Goal: Task Accomplishment & Management: Complete application form

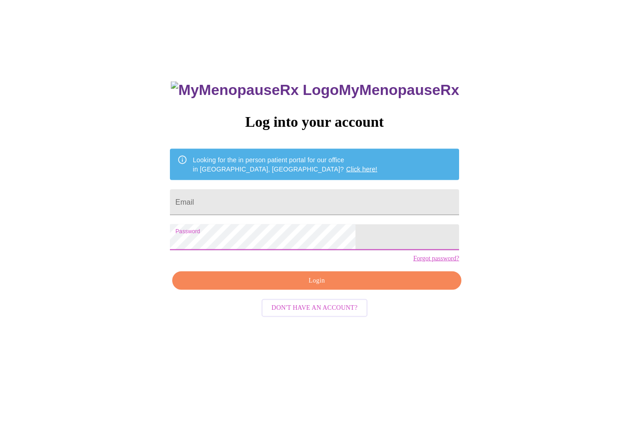
scroll to position [25, 0]
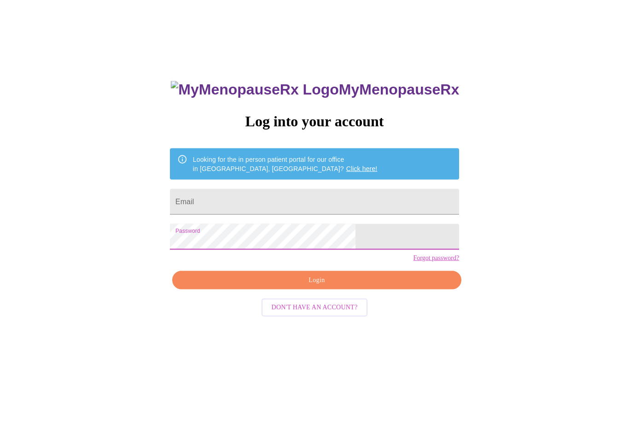
click at [464, 294] on div "MyMenopauseRx Log into your account Looking for the in person patient portal fo…" at bounding box center [315, 241] width 622 height 524
click at [431, 342] on div "MyMenopauseRx Log into your account Looking for the in person patient portal fo…" at bounding box center [315, 241] width 622 height 524
click at [333, 198] on input "Email" at bounding box center [314, 202] width 289 height 26
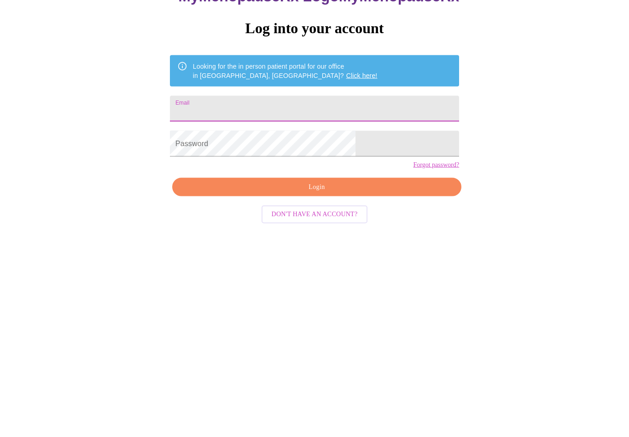
click at [263, 189] on input "Email" at bounding box center [314, 202] width 289 height 26
type input "[EMAIL_ADDRESS][DOMAIN_NAME]"
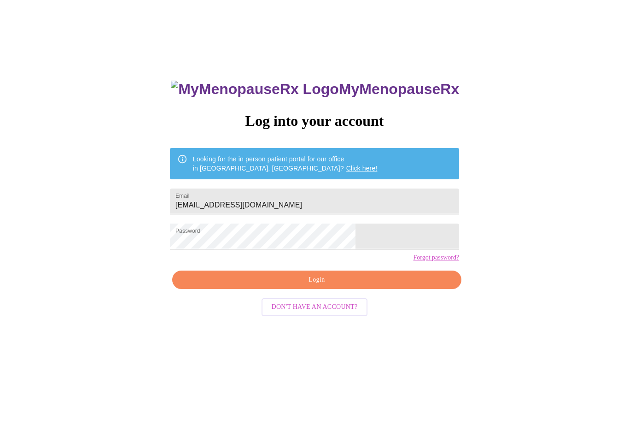
click at [305, 286] on span "Login" at bounding box center [317, 281] width 268 height 12
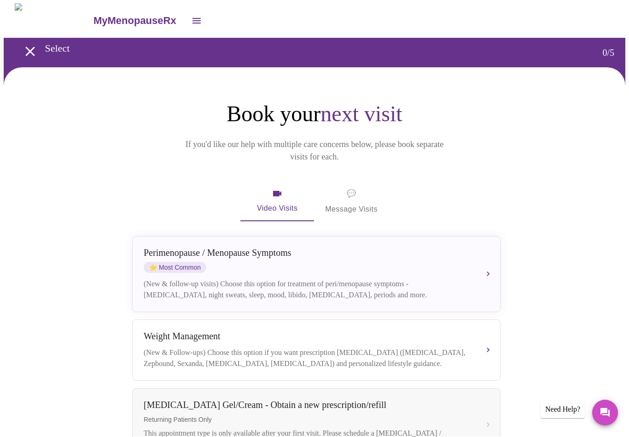
scroll to position [0, 0]
click at [465, 262] on div "[MEDICAL_DATA] / Menopause Symptoms ⭐ Most Common (New & follow-up visits) Choo…" at bounding box center [317, 273] width 346 height 53
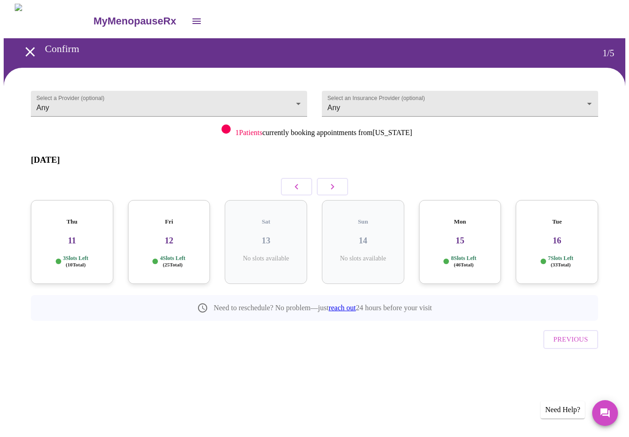
click at [84, 235] on h3 "11" at bounding box center [72, 240] width 68 height 10
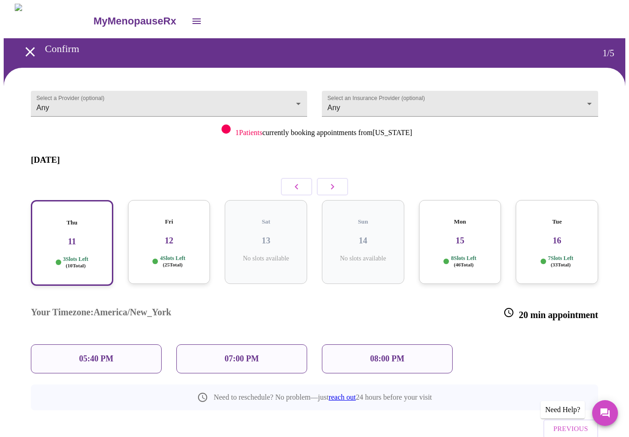
click at [172, 235] on h3 "12" at bounding box center [169, 240] width 68 height 10
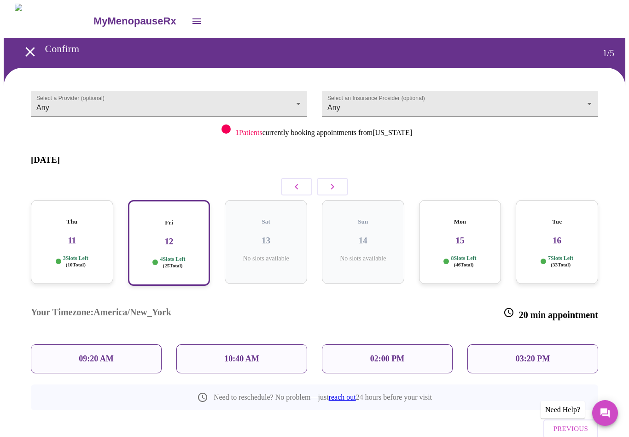
click at [170, 236] on h3 "12" at bounding box center [169, 241] width 66 height 10
click at [364, 344] on div "02:00 PM" at bounding box center [387, 358] width 131 height 29
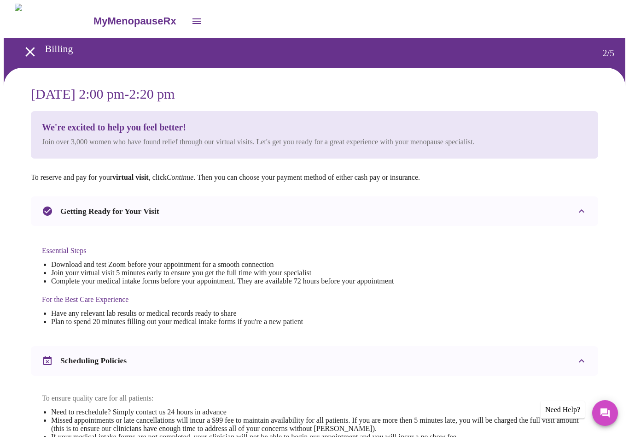
click at [29, 47] on icon "open drawer" at bounding box center [30, 52] width 16 height 16
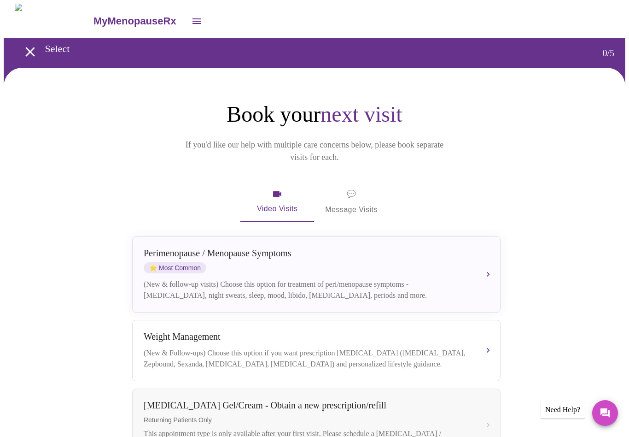
click at [266, 279] on div "(New & follow-up visits) Choose this option for treatment of peri/menopause sym…" at bounding box center [307, 290] width 327 height 22
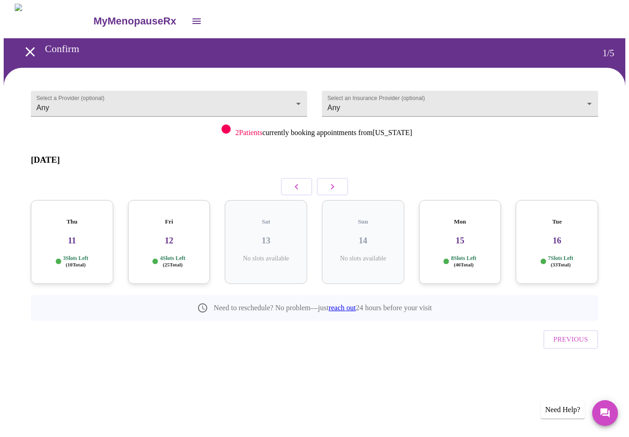
click at [180, 235] on h3 "12" at bounding box center [169, 240] width 68 height 10
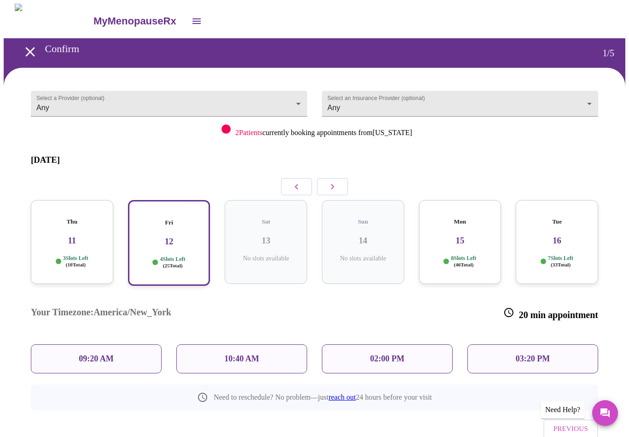
click at [274, 112] on body "MyMenopauseRx Confirm 1 / 5 Select a Provider (optional) Any Any Select an Insu…" at bounding box center [315, 244] width 622 height 480
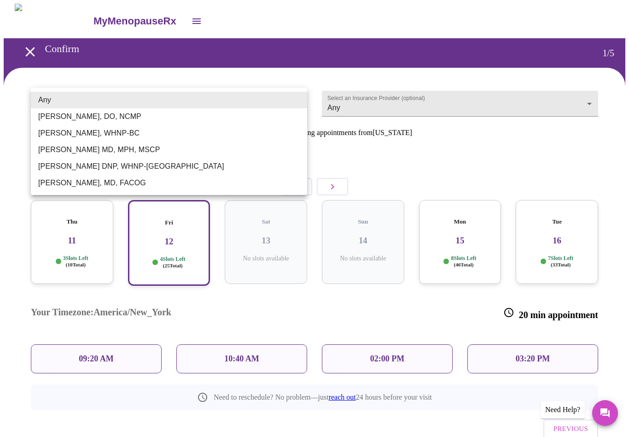
click at [84, 138] on li "[PERSON_NAME], WHNP-BC" at bounding box center [169, 133] width 276 height 17
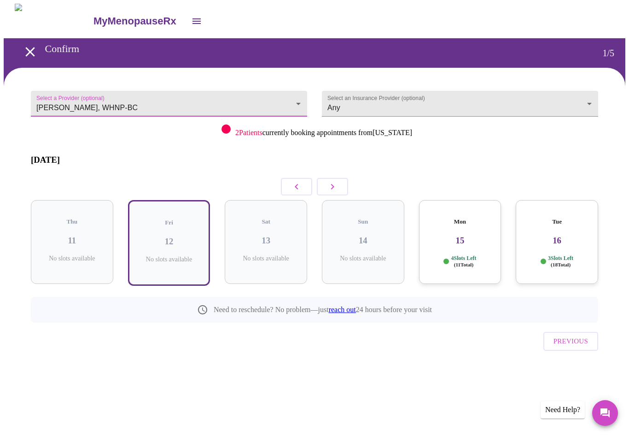
click at [182, 103] on body "MyMenopauseRx Confirm 1 / 5 Select a Provider (optional) Meghan Matz, WHNP-BC M…" at bounding box center [315, 200] width 622 height 393
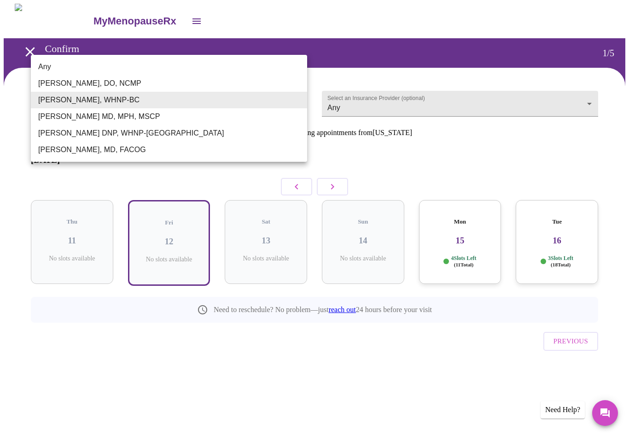
click at [96, 153] on li "[PERSON_NAME], MD, FACOG" at bounding box center [169, 149] width 276 height 17
type input "[PERSON_NAME], MD, FACOG"
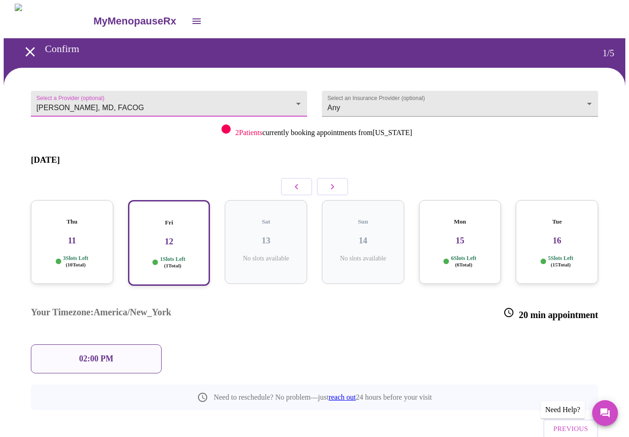
click at [107, 354] on p "02:00 PM" at bounding box center [96, 359] width 34 height 10
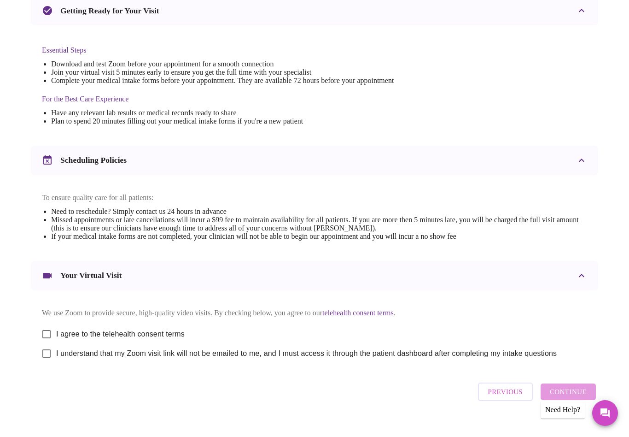
scroll to position [209, 0]
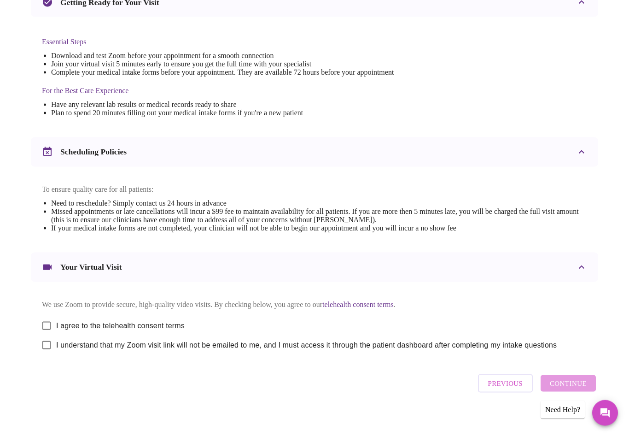
click at [48, 325] on input "I agree to the telehealth consent terms" at bounding box center [46, 325] width 19 height 19
checkbox input "true"
click at [51, 355] on input "I understand that my Zoom visit link will not be emailed to me, and I must acce…" at bounding box center [46, 344] width 19 height 19
checkbox input "true"
click at [575, 390] on button "Continue" at bounding box center [568, 383] width 55 height 17
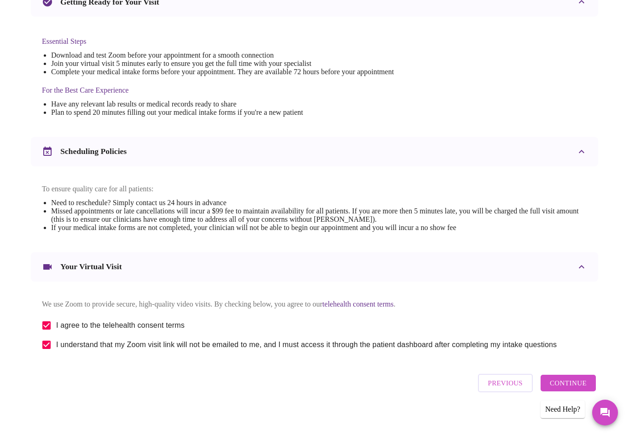
scroll to position [0, 0]
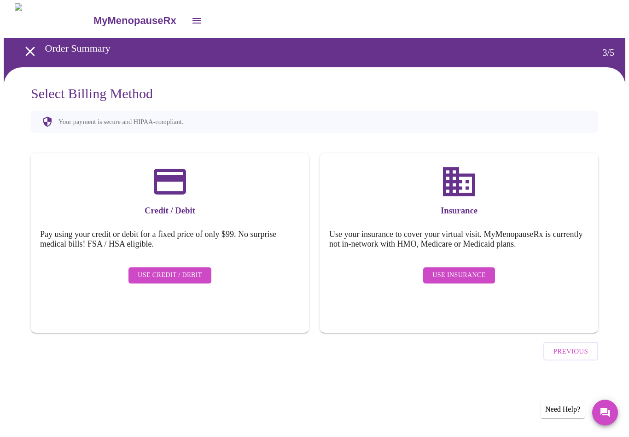
click at [457, 270] on span "Use Insurance" at bounding box center [459, 276] width 53 height 12
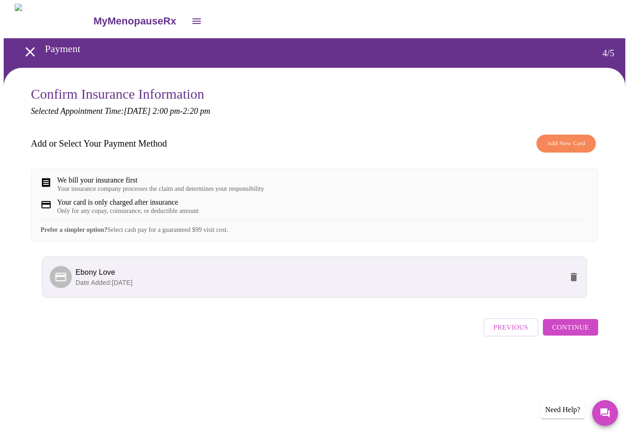
click at [586, 341] on div "Previous Continue" at bounding box center [541, 325] width 115 height 32
click at [575, 333] on span "Continue" at bounding box center [570, 327] width 37 height 12
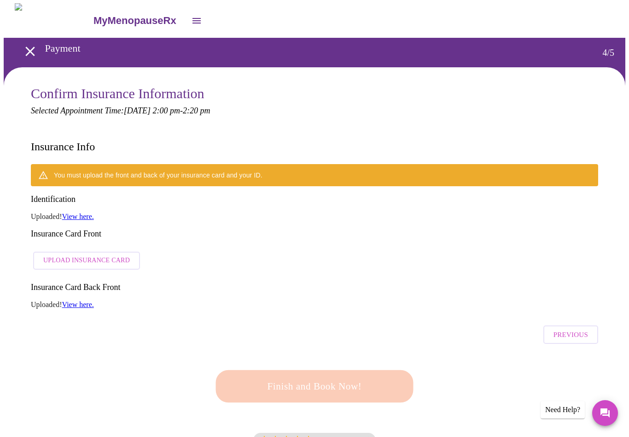
scroll to position [1, 0]
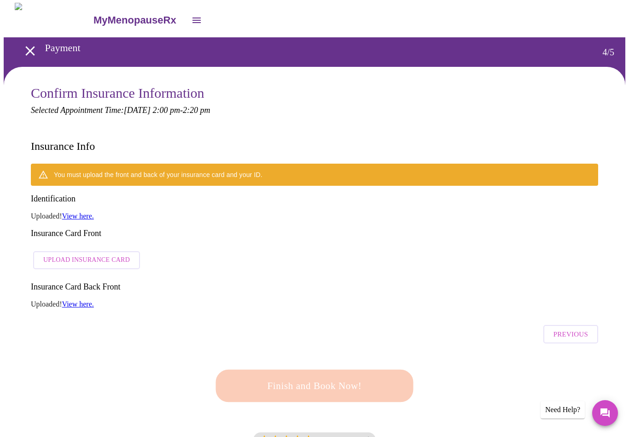
click at [90, 212] on link "View here." at bounding box center [78, 216] width 32 height 8
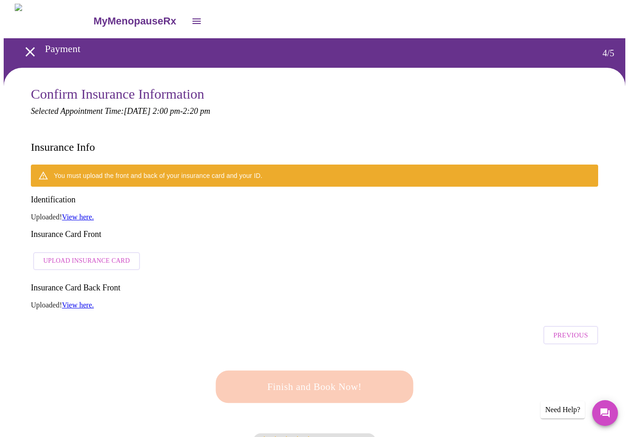
click at [89, 213] on link "View here." at bounding box center [78, 217] width 32 height 8
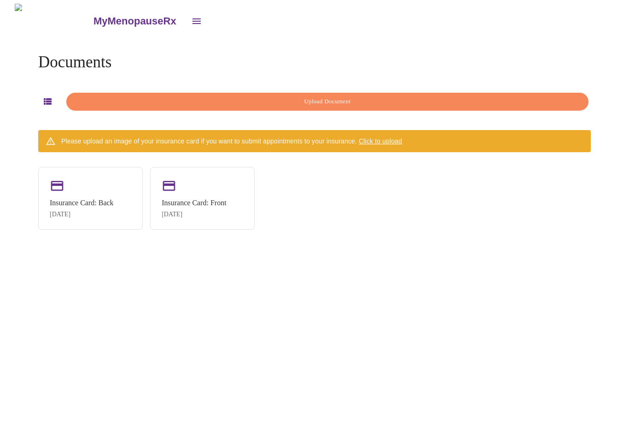
click at [305, 99] on span "Upload Document" at bounding box center [327, 101] width 501 height 11
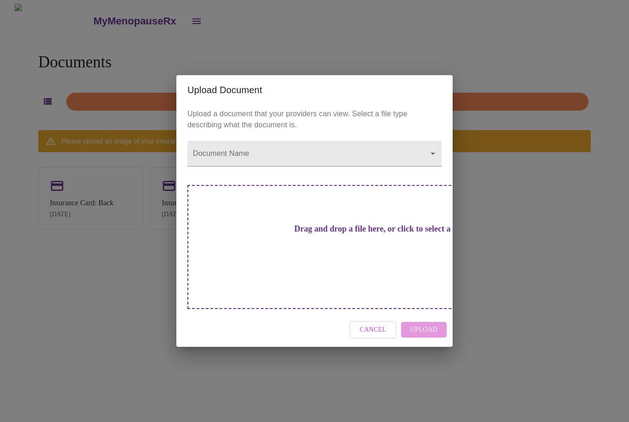
click at [428, 315] on div "Cancel Upload" at bounding box center [314, 329] width 276 height 35
click at [437, 321] on div "Cancel Upload" at bounding box center [314, 329] width 276 height 35
click at [348, 234] on h3 "Drag and drop a file here, or click to select a file" at bounding box center [379, 229] width 254 height 10
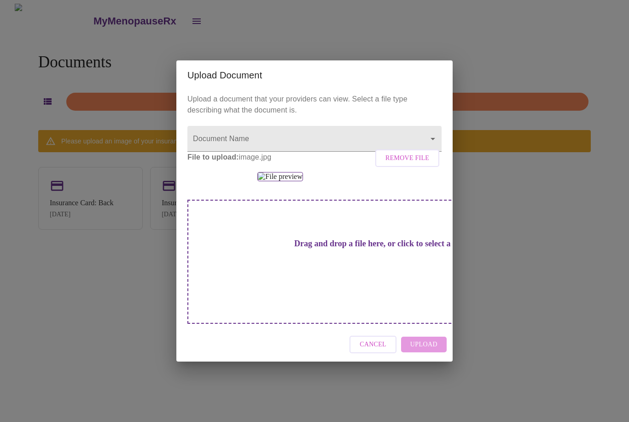
click at [426, 362] on div "Cancel Upload" at bounding box center [314, 344] width 276 height 35
click at [422, 94] on body "MyMenopauseRx Documents Upload Document Please upload an image of your insuranc…" at bounding box center [315, 215] width 622 height 422
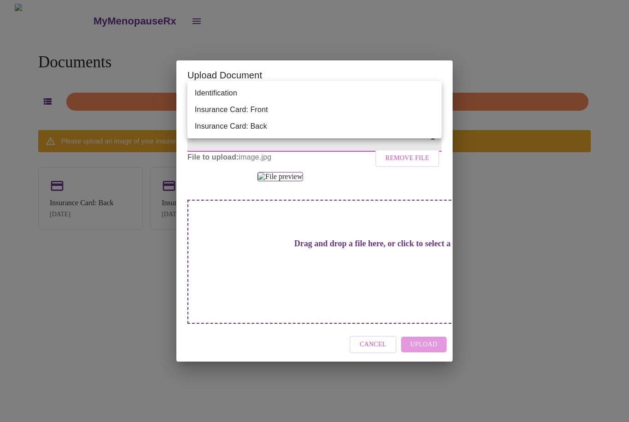
click at [226, 92] on li "Identification" at bounding box center [314, 93] width 254 height 17
type input "Identification"
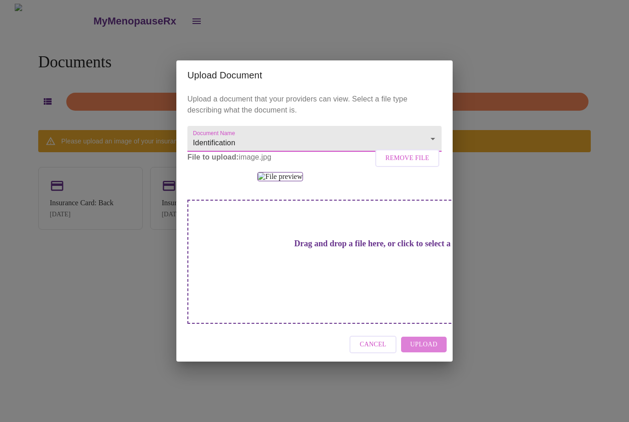
click at [430, 350] on span "Upload" at bounding box center [423, 345] width 27 height 12
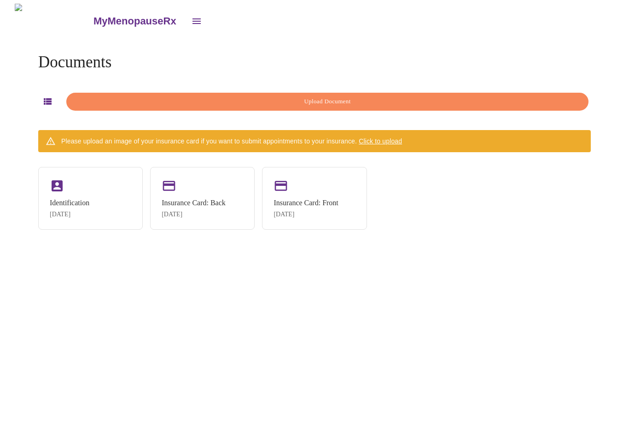
click at [191, 4] on div "MyMenopauseRx" at bounding box center [315, 21] width 622 height 35
click at [396, 140] on span "Click to upload" at bounding box center [380, 140] width 43 height 7
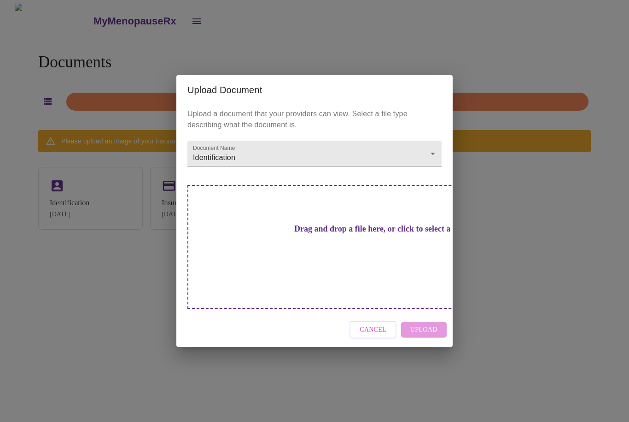
click at [402, 251] on div "Drag and drop a file here, or click to select a file" at bounding box center [378, 247] width 383 height 124
click at [381, 324] on span "Cancel" at bounding box center [373, 330] width 27 height 12
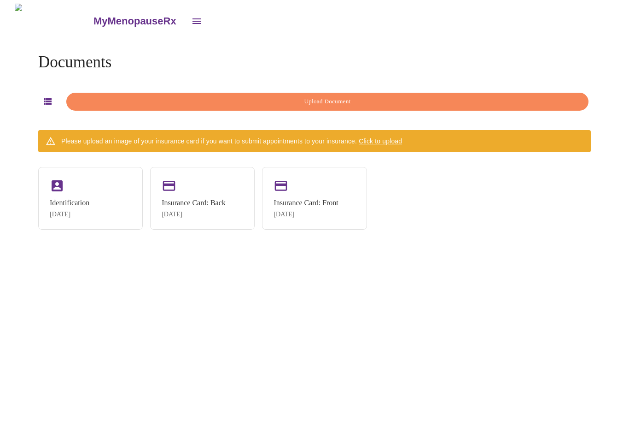
click at [113, 206] on div "Identification Sep 11, 2025" at bounding box center [90, 198] width 105 height 63
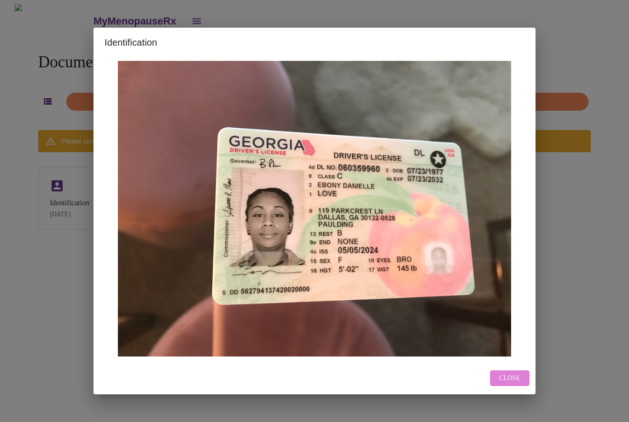
click at [504, 384] on span "Close" at bounding box center [509, 378] width 21 height 12
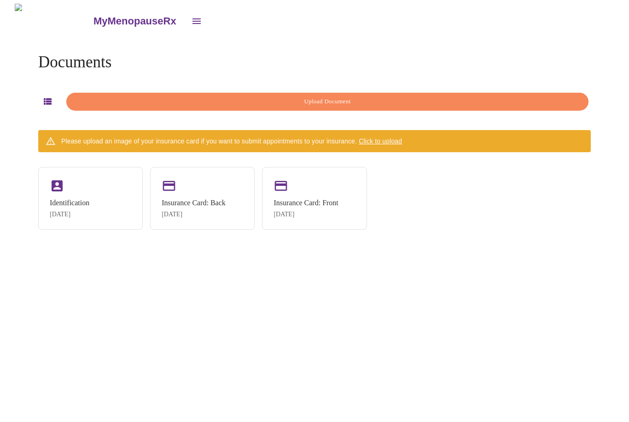
click at [225, 219] on div "Insurance Card: Back Sep 11, 2025" at bounding box center [202, 198] width 105 height 63
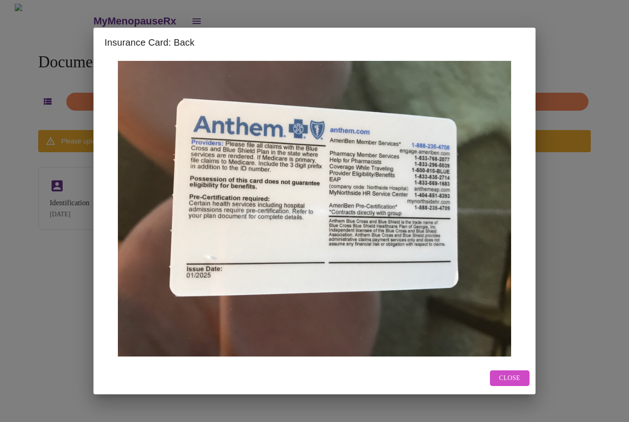
click at [515, 386] on button "Close" at bounding box center [510, 378] width 40 height 16
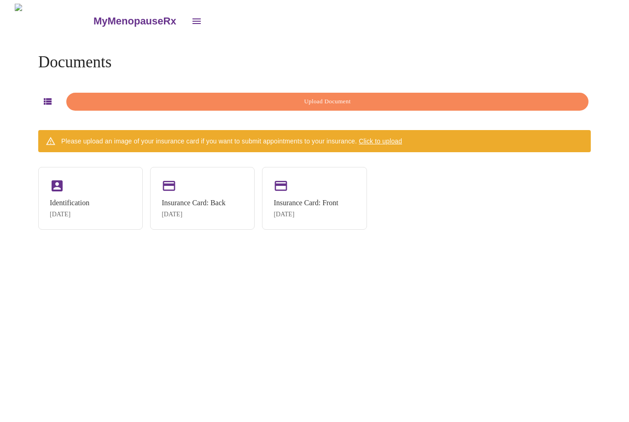
click at [315, 217] on div "Sep 11, 2025" at bounding box center [306, 214] width 64 height 7
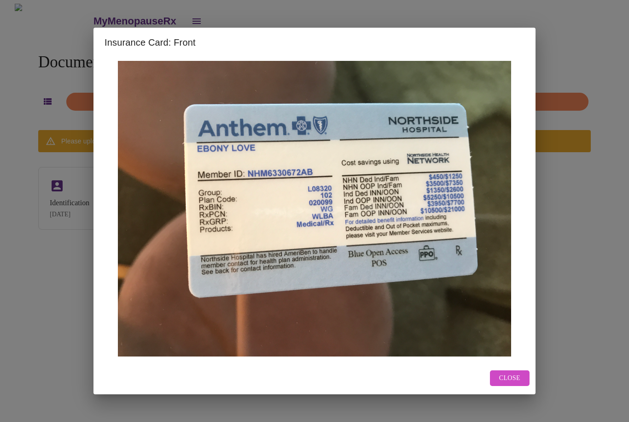
click at [501, 384] on span "Close" at bounding box center [509, 378] width 21 height 12
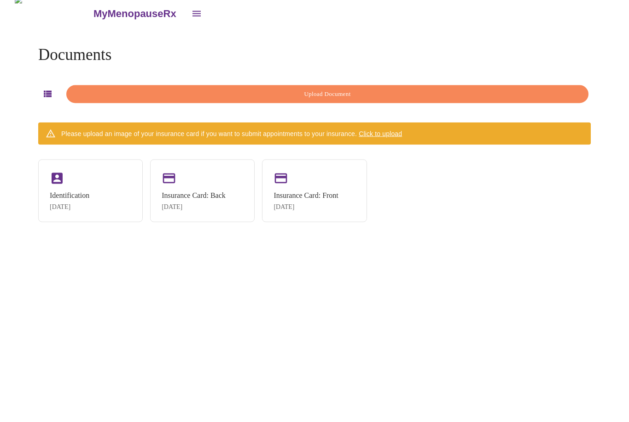
scroll to position [30, 0]
click at [326, 85] on button "Upload Document" at bounding box center [327, 94] width 522 height 18
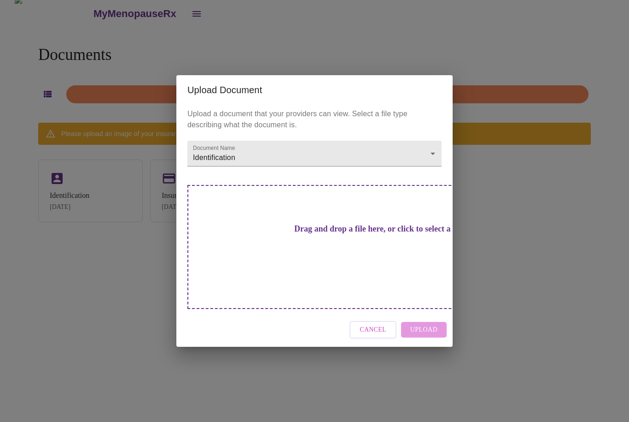
click at [422, 174] on body "MyMenopauseRx Documents Upload Document Please upload an image of your insuranc…" at bounding box center [315, 207] width 622 height 422
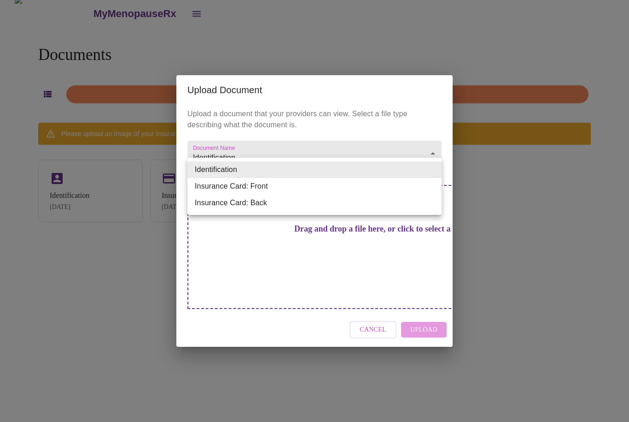
click at [236, 171] on li "Identification" at bounding box center [314, 169] width 254 height 17
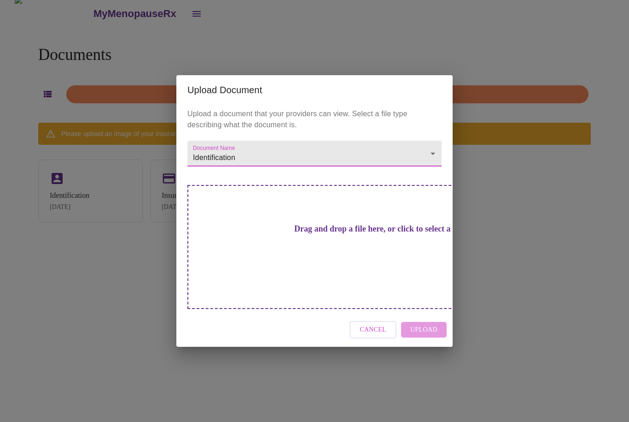
click at [363, 234] on h3 "Drag and drop a file here, or click to select a file" at bounding box center [379, 229] width 254 height 10
click at [325, 234] on h3 "Drag and drop a file here, or click to select a file" at bounding box center [379, 229] width 254 height 10
click at [371, 321] on button "Cancel" at bounding box center [373, 330] width 47 height 18
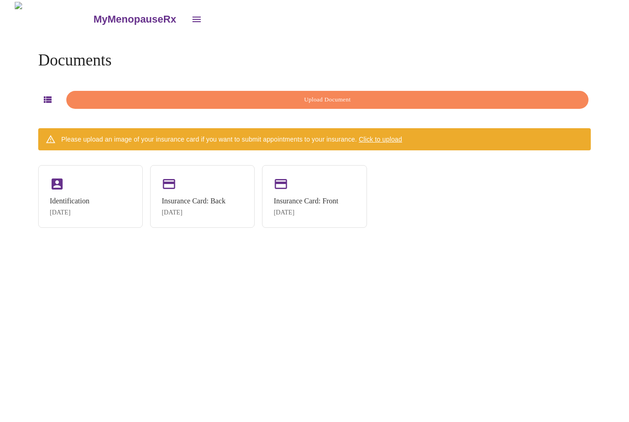
scroll to position [0, 0]
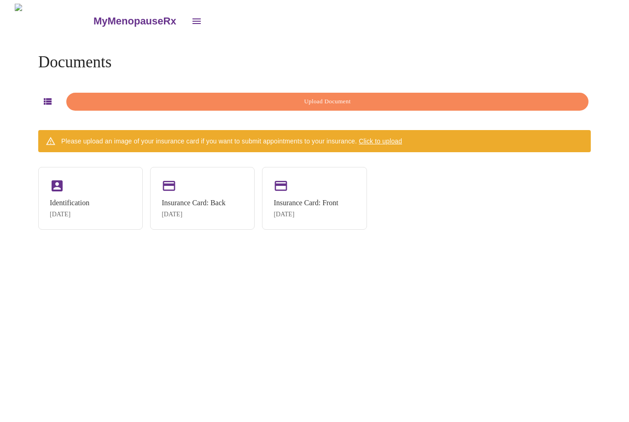
click at [335, 97] on span "Upload Document" at bounding box center [327, 101] width 501 height 11
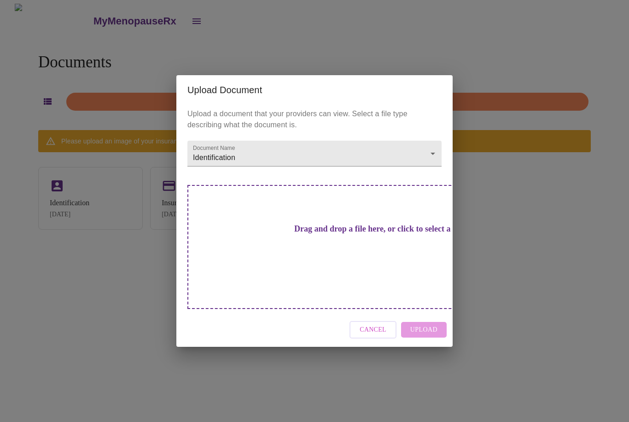
click at [382, 324] on span "Cancel" at bounding box center [373, 330] width 27 height 12
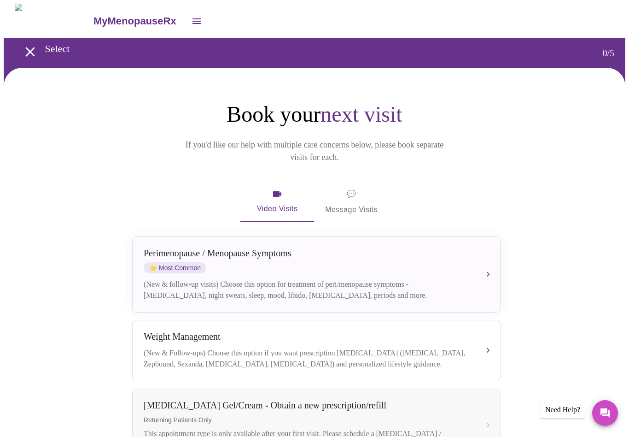
click at [376, 252] on div "[MEDICAL_DATA] / Menopause Symptoms ⭐ Most Common" at bounding box center [307, 260] width 327 height 25
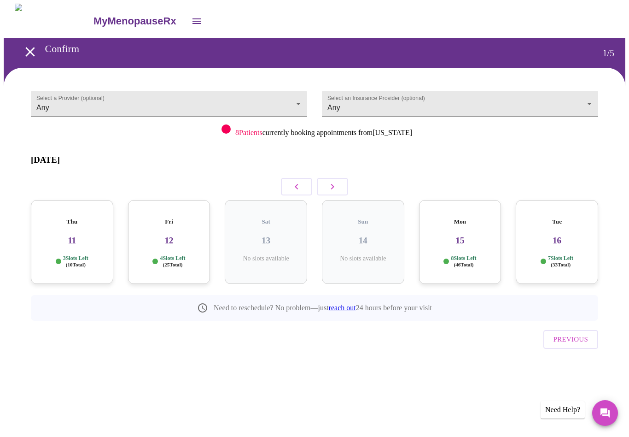
click at [170, 238] on div "Fri 12 4 Slots Left ( 25 Total)" at bounding box center [169, 242] width 82 height 84
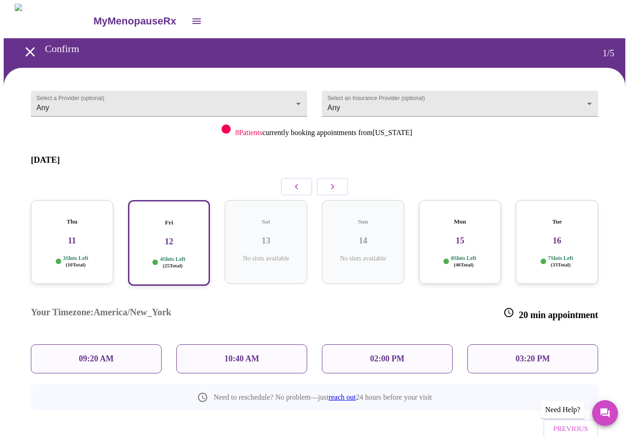
click at [213, 100] on body "MyMenopauseRx Confirm 1 / 5 Select a Provider (optional) Any Any Select an Insu…" at bounding box center [315, 244] width 622 height 480
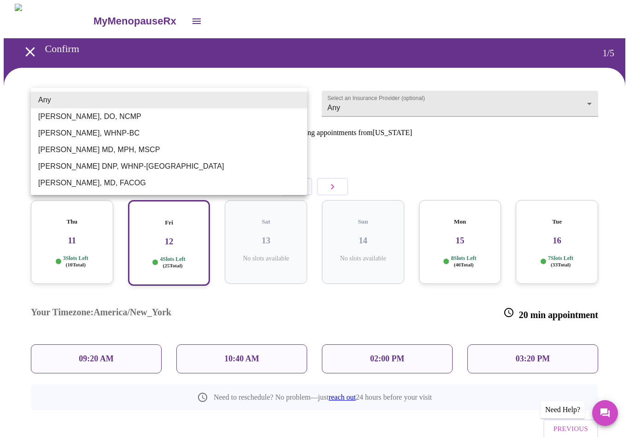
click at [138, 139] on li "Meghan Matz, WHNP-BC" at bounding box center [169, 133] width 276 height 17
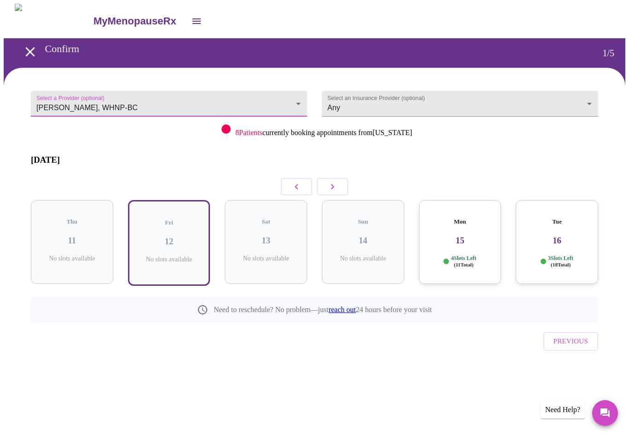
click at [274, 95] on body "MyMenopauseRx Confirm 1 / 5 Select a Provider (optional) Meghan Matz, WHNP-BC M…" at bounding box center [315, 200] width 622 height 393
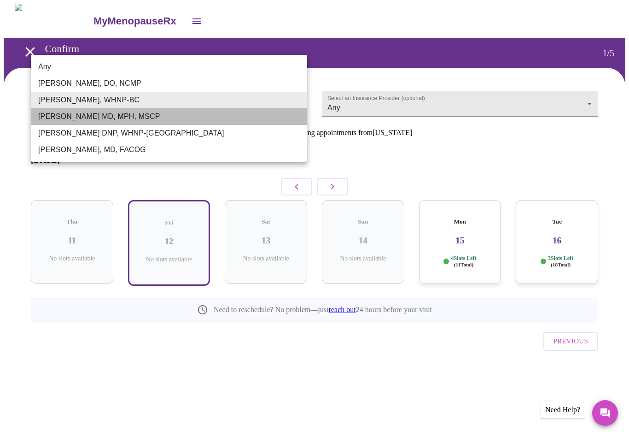
click at [182, 119] on li "Vadim Gelman MD, MPH, MSCP" at bounding box center [169, 116] width 276 height 17
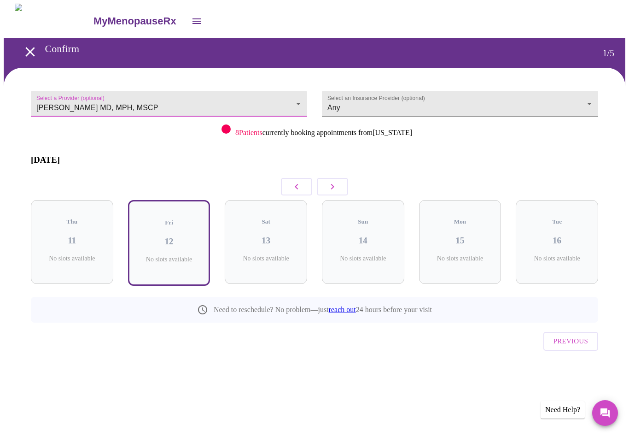
click at [275, 98] on body "MyMenopauseRx Confirm 1 / 5 Select a Provider (optional) Vadim Gelman MD, MPH, …" at bounding box center [315, 200] width 622 height 393
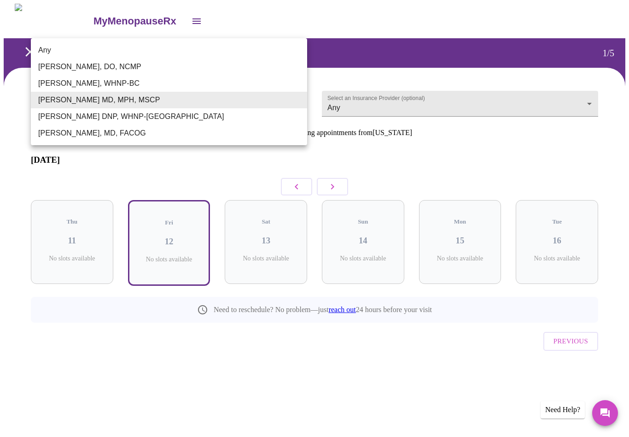
click at [49, 52] on li "Any" at bounding box center [169, 50] width 276 height 17
type input "Any"
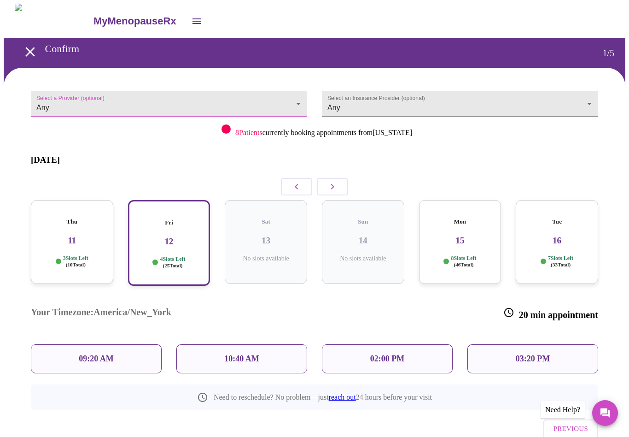
click at [388, 354] on p "02:00 PM" at bounding box center [387, 359] width 34 height 10
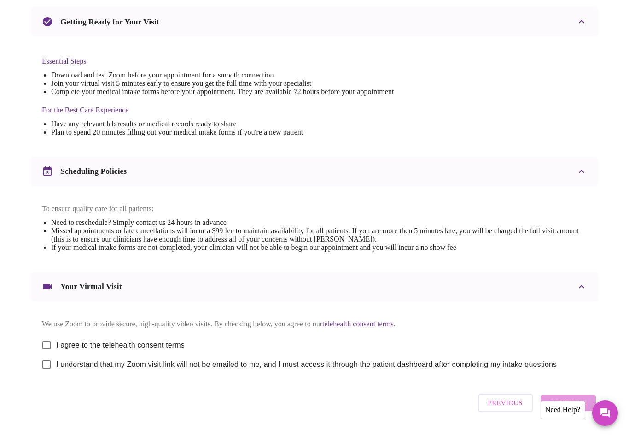
scroll to position [209, 0]
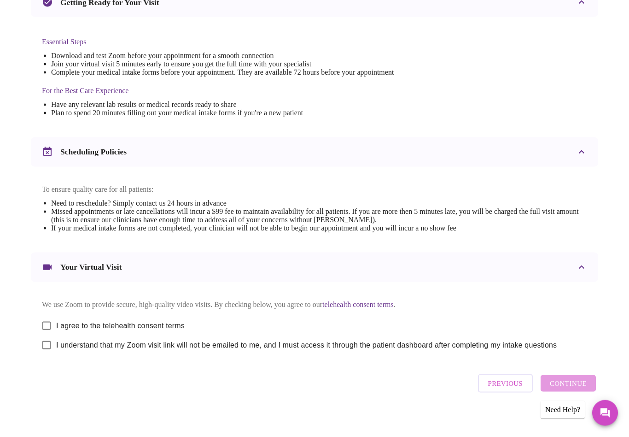
click at [52, 335] on input "I agree to the telehealth consent terms" at bounding box center [46, 325] width 19 height 19
checkbox input "true"
click at [50, 355] on input "I understand that my Zoom visit link will not be emailed to me, and I must acce…" at bounding box center [46, 344] width 19 height 19
checkbox input "true"
click at [579, 389] on span "Continue" at bounding box center [568, 383] width 37 height 12
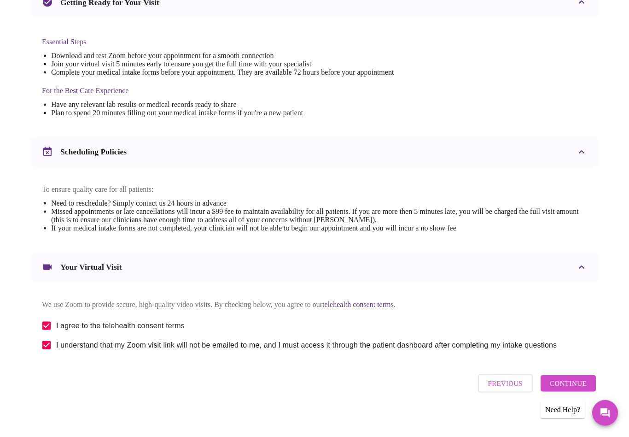
scroll to position [0, 0]
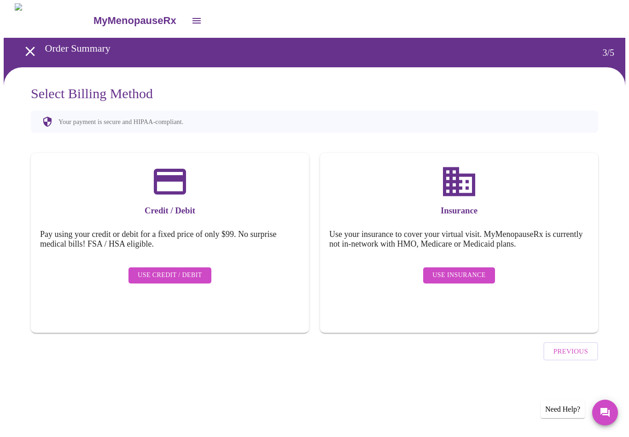
click at [466, 270] on span "Use Insurance" at bounding box center [459, 276] width 53 height 12
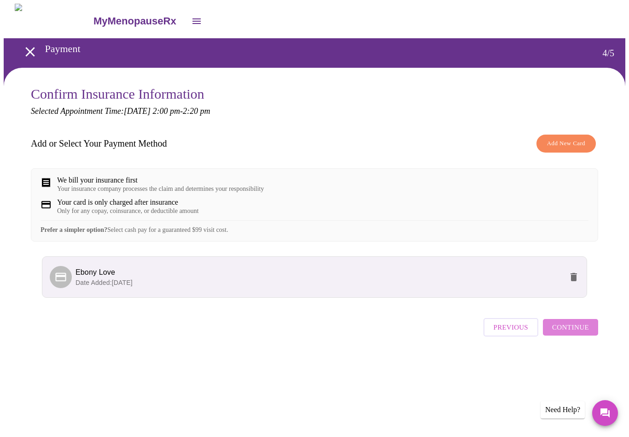
click at [576, 333] on span "Continue" at bounding box center [570, 327] width 37 height 12
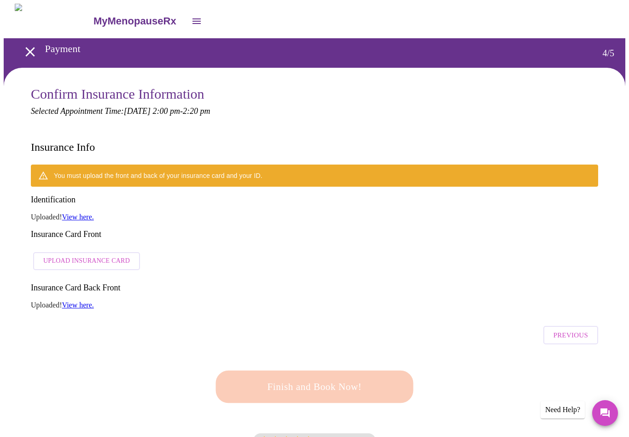
click at [71, 255] on span "Upload Insurance Card" at bounding box center [86, 261] width 87 height 12
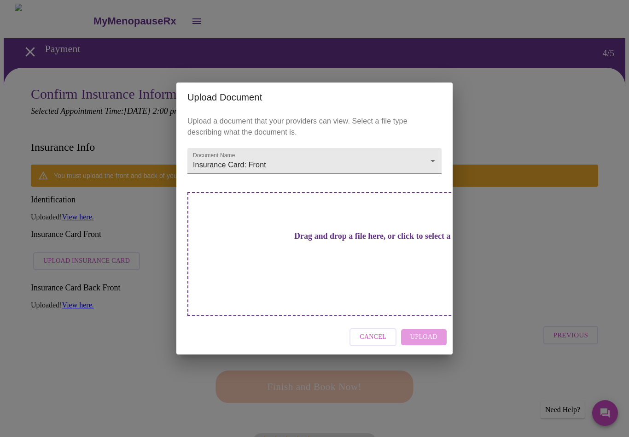
click at [328, 241] on h3 "Drag and drop a file here, or click to select a file" at bounding box center [379, 236] width 254 height 10
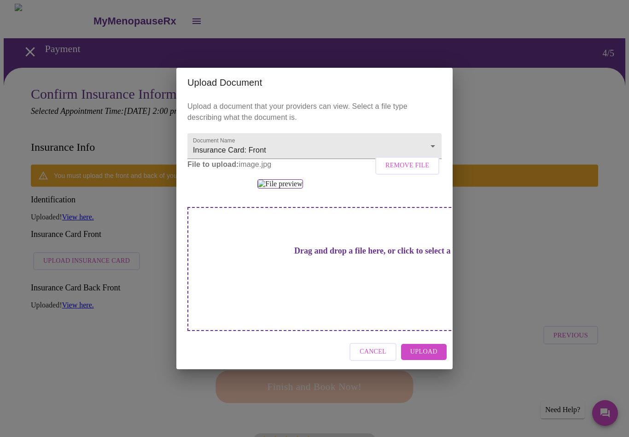
click at [430, 357] on span "Upload" at bounding box center [423, 352] width 27 height 12
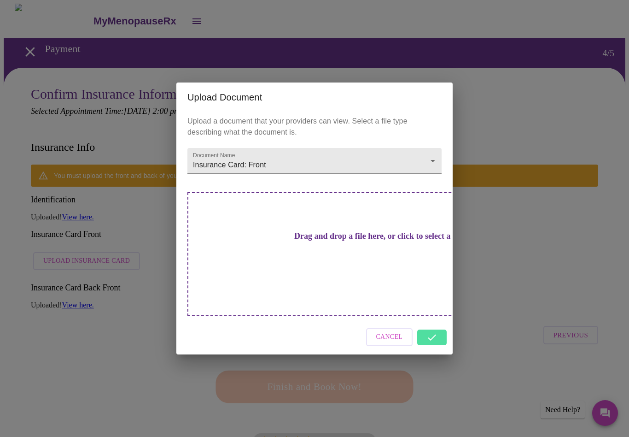
click at [434, 322] on div "Cancel" at bounding box center [314, 337] width 276 height 35
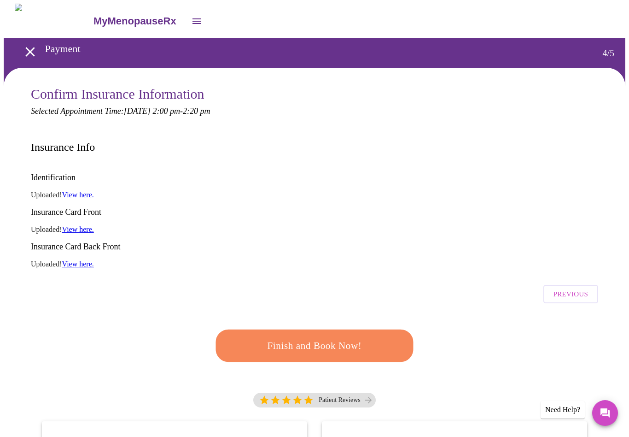
click at [83, 191] on link "View here." at bounding box center [78, 195] width 32 height 8
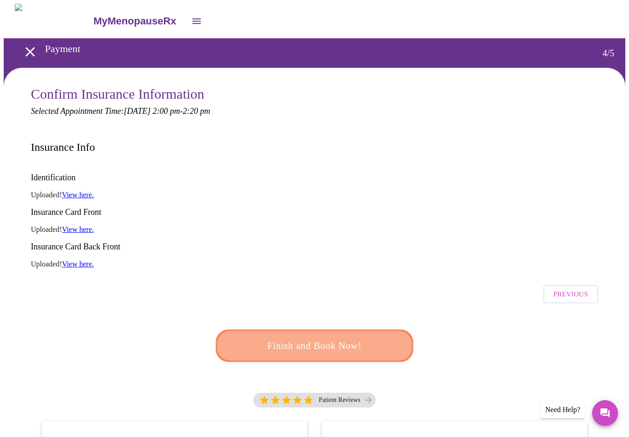
click at [329, 337] on span "Finish and Book Now!" at bounding box center [315, 346] width 176 height 18
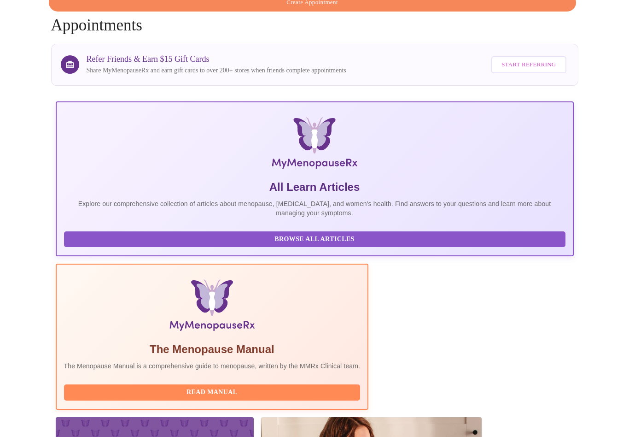
scroll to position [73, 0]
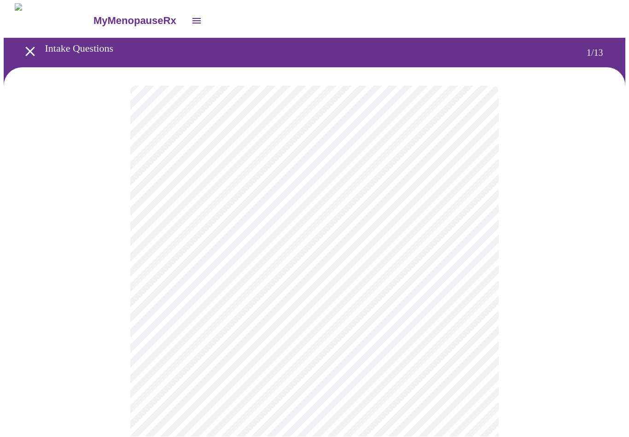
scroll to position [0, 0]
click at [461, 200] on body "MyMenopauseRx Intake Questions 1 / 13" at bounding box center [315, 425] width 622 height 845
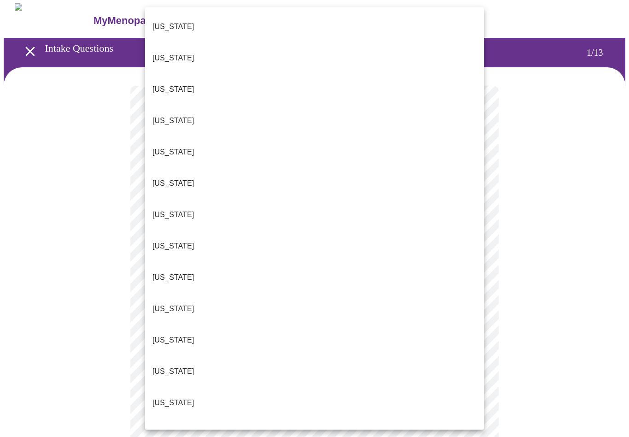
click at [189, 293] on li "Georgia" at bounding box center [314, 308] width 339 height 31
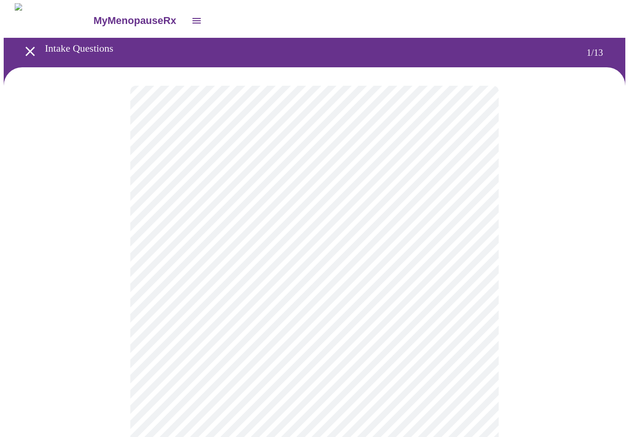
click at [325, 272] on body "MyMenopauseRx Intake Questions 1 / 13" at bounding box center [315, 423] width 622 height 840
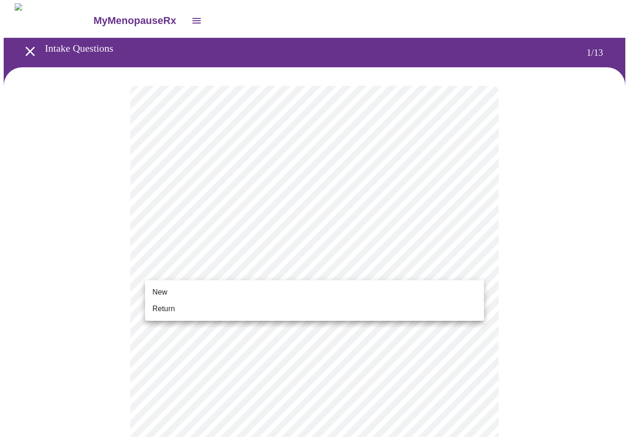
click at [173, 293] on li "New" at bounding box center [314, 292] width 339 height 17
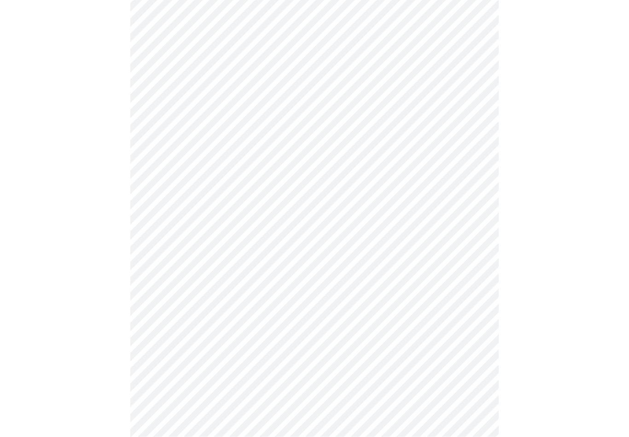
scroll to position [375, 0]
click at [386, 329] on body "MyMenopauseRx Intake Questions 1 / 13" at bounding box center [315, 42] width 622 height 828
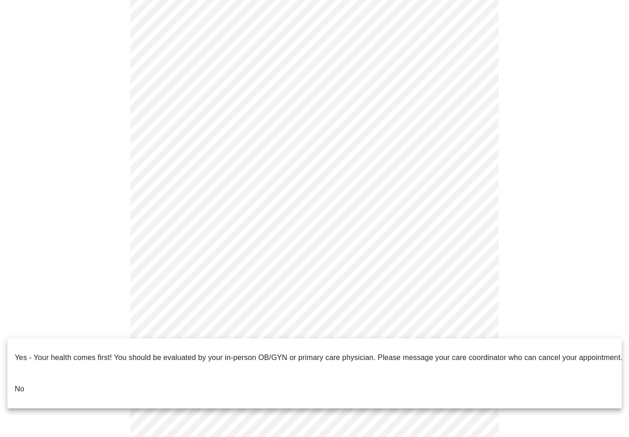
click at [18, 383] on p "No" at bounding box center [20, 388] width 10 height 11
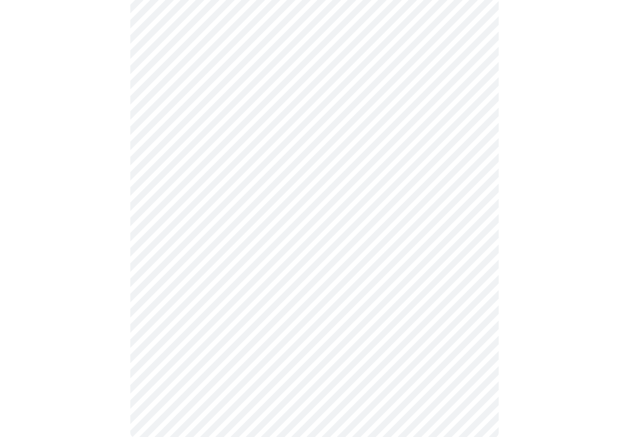
scroll to position [0, 0]
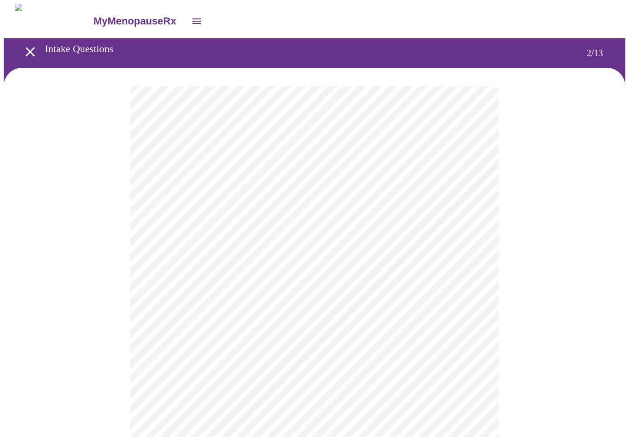
click at [477, 191] on body "MyMenopauseRx Intake Questions 2 / 13" at bounding box center [315, 280] width 622 height 552
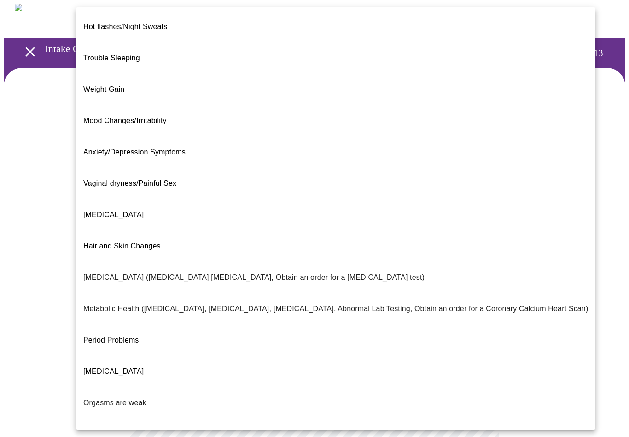
click at [589, 242] on div at bounding box center [314, 218] width 629 height 437
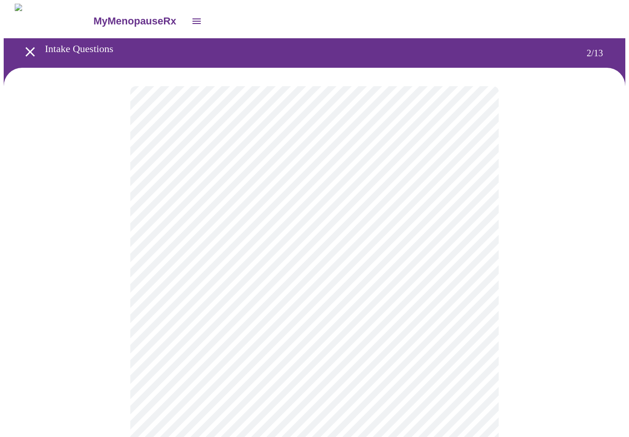
click at [476, 199] on body "MyMenopauseRx Intake Questions 2 / 13" at bounding box center [315, 280] width 622 height 552
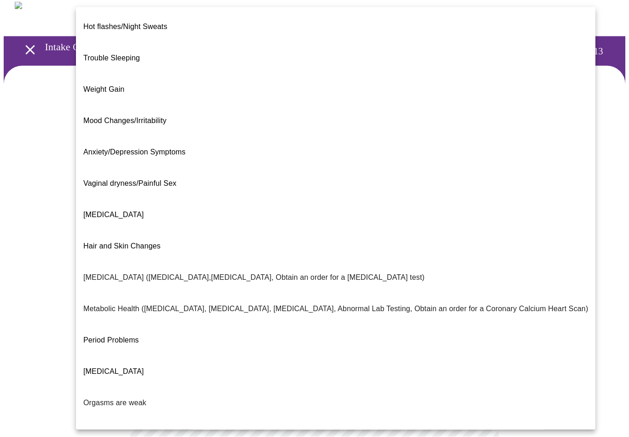
scroll to position [2, 0]
click at [142, 23] on span "Hot flashes/Night Sweats" at bounding box center [125, 27] width 84 height 8
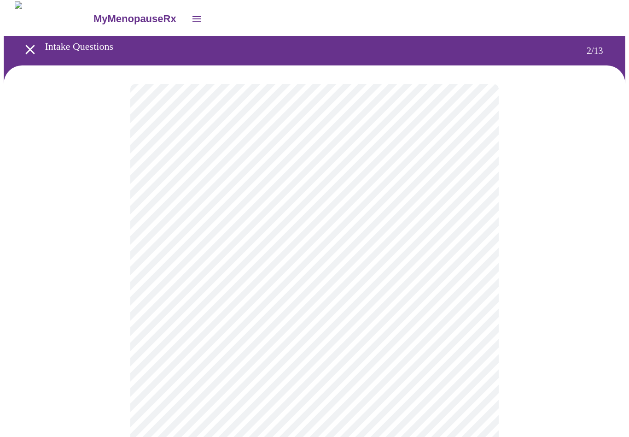
click at [468, 284] on body "MyMenopauseRx Intake Questions 2 / 13" at bounding box center [315, 274] width 622 height 547
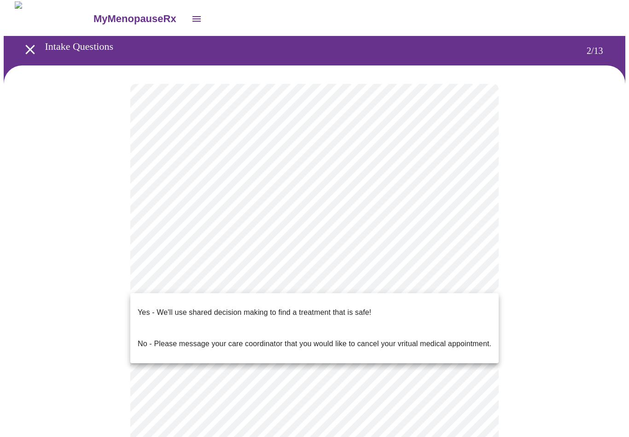
click at [582, 220] on div at bounding box center [314, 218] width 629 height 437
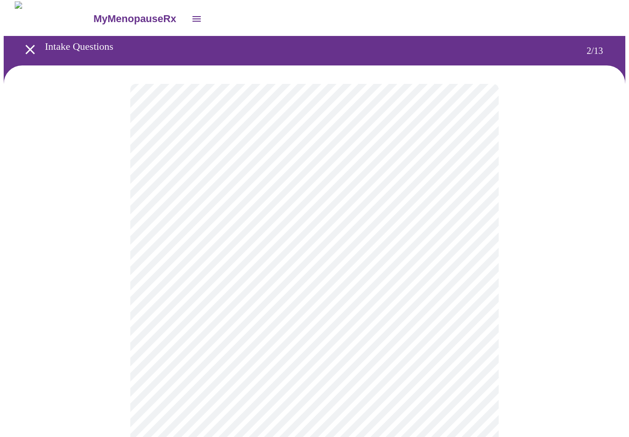
click at [469, 291] on body "MyMenopauseRx Intake Questions 2 / 13" at bounding box center [315, 274] width 622 height 547
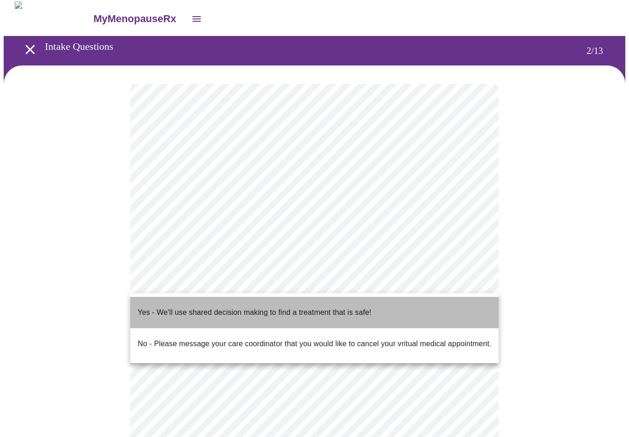
click at [330, 308] on p "Yes - We'll use shared decision making to find a treatment that is safe!" at bounding box center [255, 312] width 234 height 11
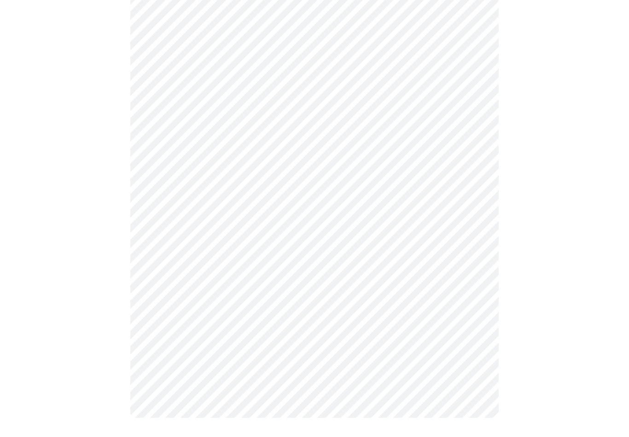
scroll to position [70, 0]
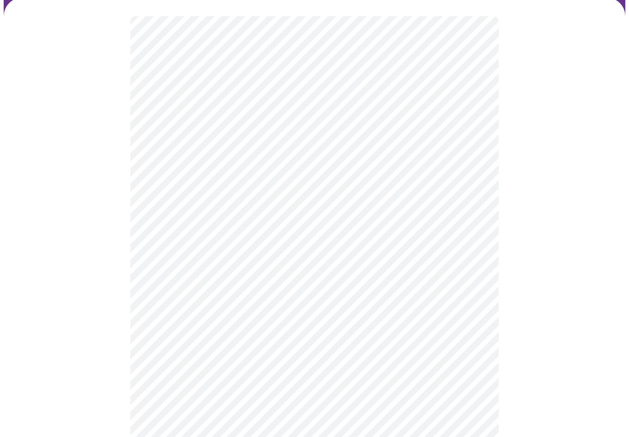
click at [79, 392] on div at bounding box center [315, 227] width 622 height 458
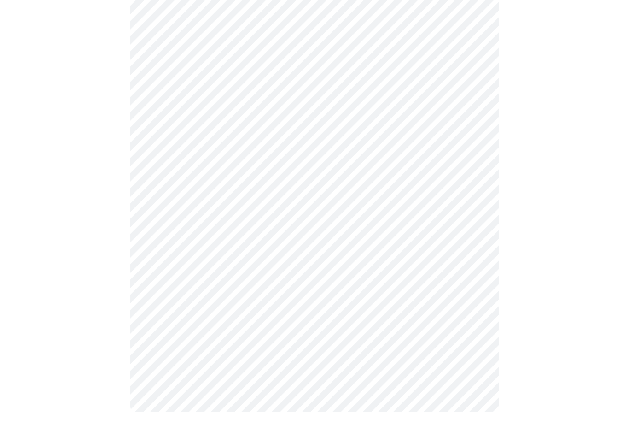
click at [518, 350] on div at bounding box center [315, 211] width 622 height 458
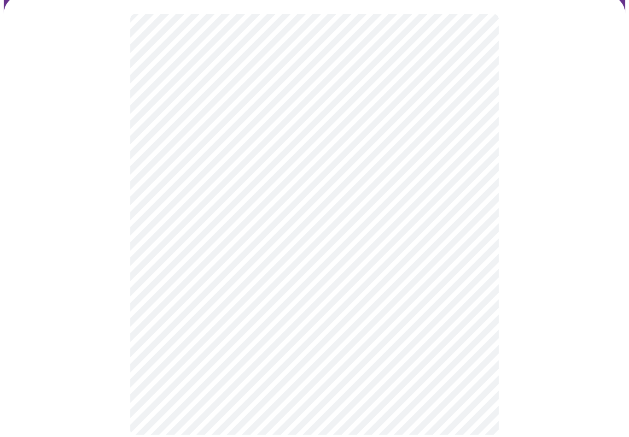
click at [553, 322] on div at bounding box center [315, 227] width 622 height 458
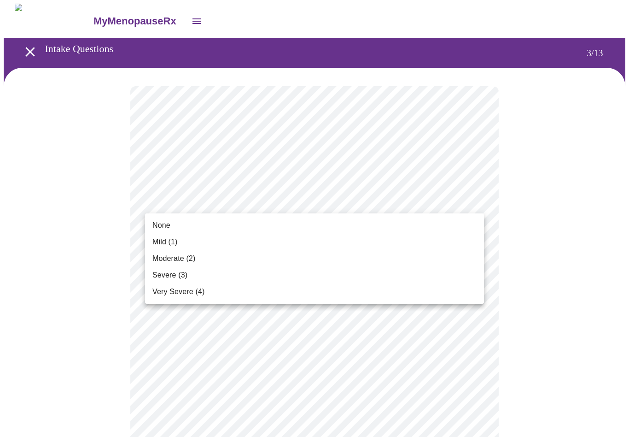
click at [176, 257] on span "Moderate (2)" at bounding box center [173, 258] width 43 height 11
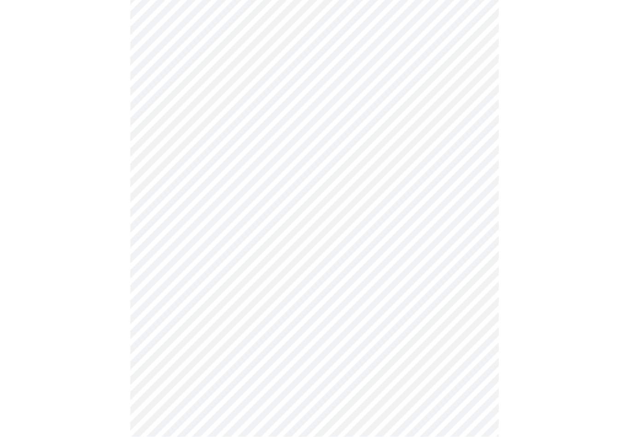
scroll to position [105, 0]
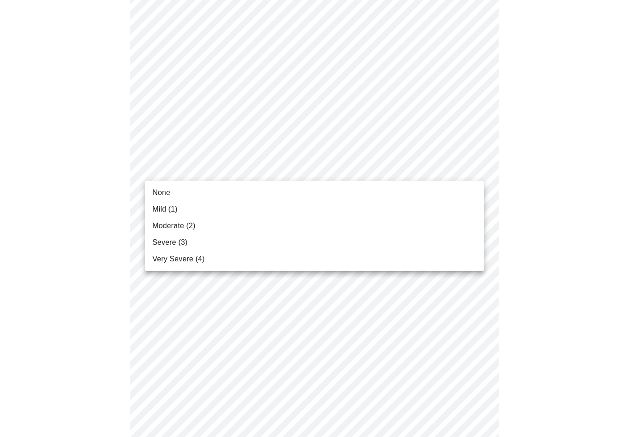
click at [170, 229] on span "Moderate (2)" at bounding box center [173, 225] width 43 height 11
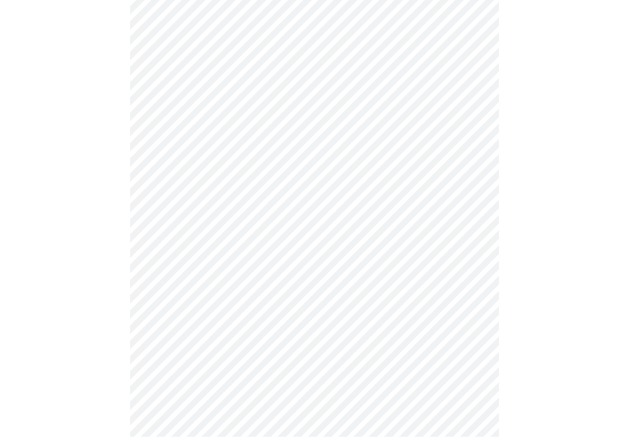
scroll to position [172, 0]
click at [471, 179] on body "MyMenopauseRx Intake Questions 3 / 13" at bounding box center [315, 429] width 622 height 1195
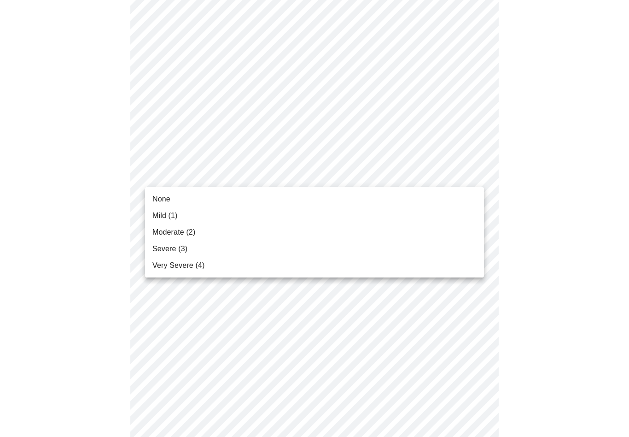
click at [473, 176] on div at bounding box center [314, 218] width 629 height 437
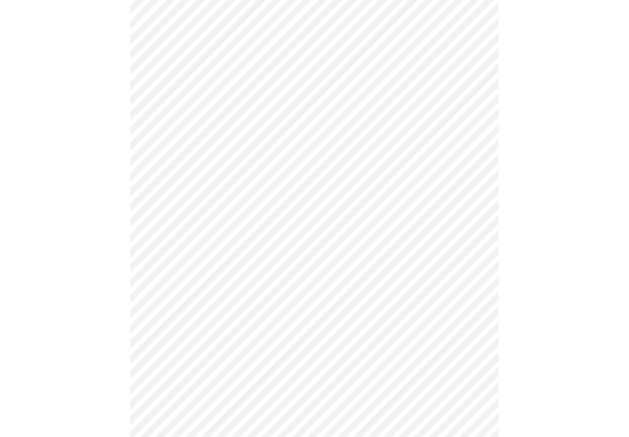
click at [479, 178] on body "MyMenopauseRx Intake Questions 3 / 13" at bounding box center [315, 429] width 622 height 1195
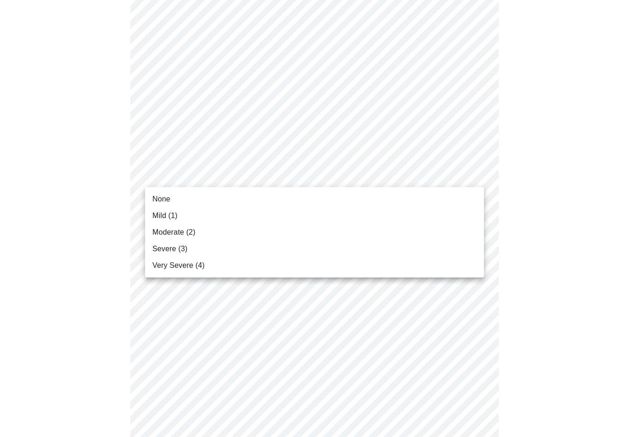
click at [173, 217] on span "Mild (1)" at bounding box center [164, 215] width 25 height 11
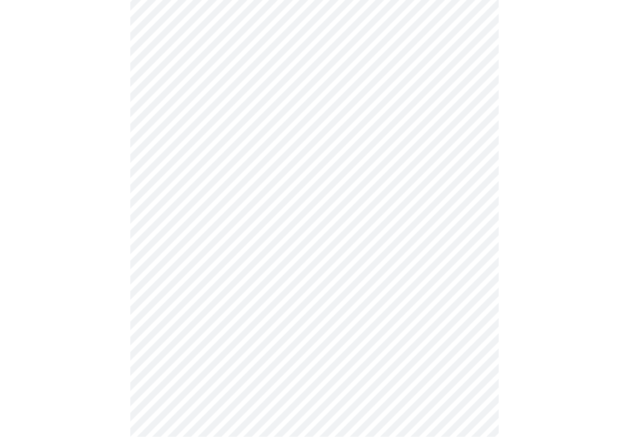
scroll to position [267, 0]
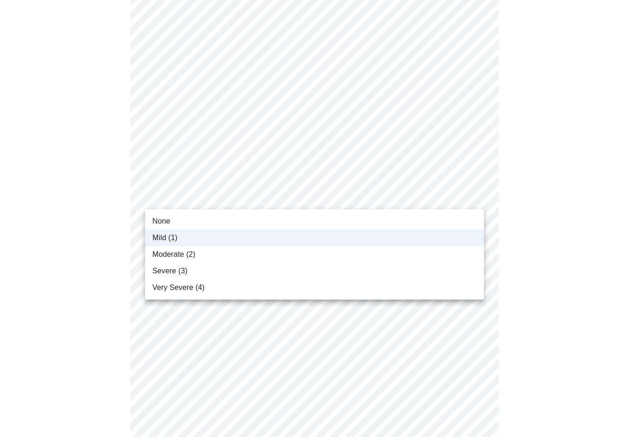
click at [193, 255] on span "Moderate (2)" at bounding box center [173, 254] width 43 height 11
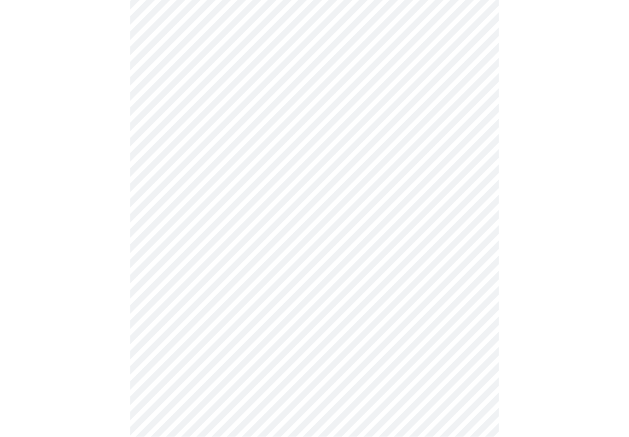
scroll to position [164, 0]
click at [465, 260] on body "MyMenopauseRx Intake Questions 3 / 13" at bounding box center [315, 430] width 622 height 1183
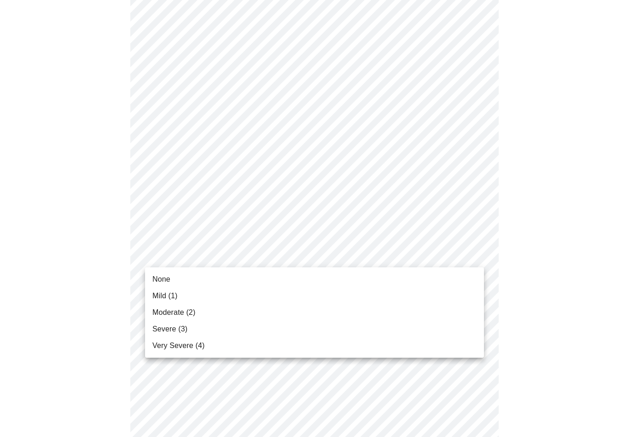
click at [184, 315] on span "Moderate (2)" at bounding box center [173, 312] width 43 height 11
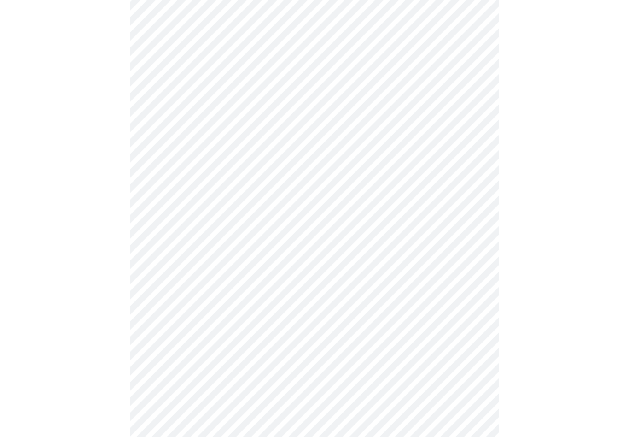
scroll to position [252, 0]
click at [475, 228] on body "MyMenopauseRx Intake Questions 3 / 13" at bounding box center [315, 336] width 622 height 1171
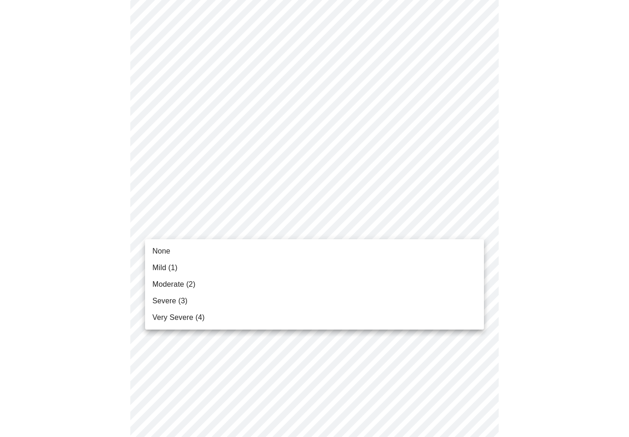
click at [173, 272] on span "Mild (1)" at bounding box center [164, 267] width 25 height 11
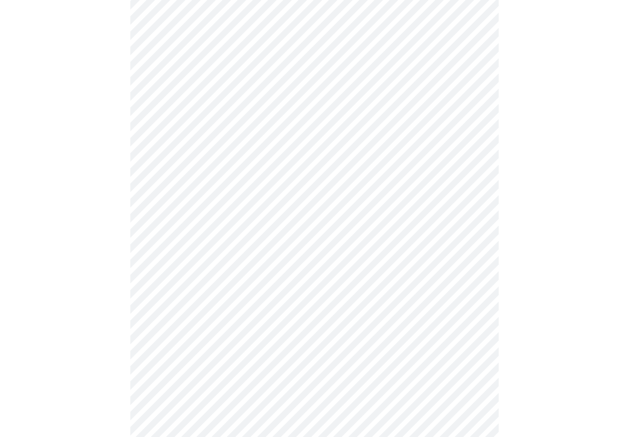
click at [472, 291] on body "MyMenopauseRx Intake Questions 3 / 13" at bounding box center [315, 330] width 622 height 1158
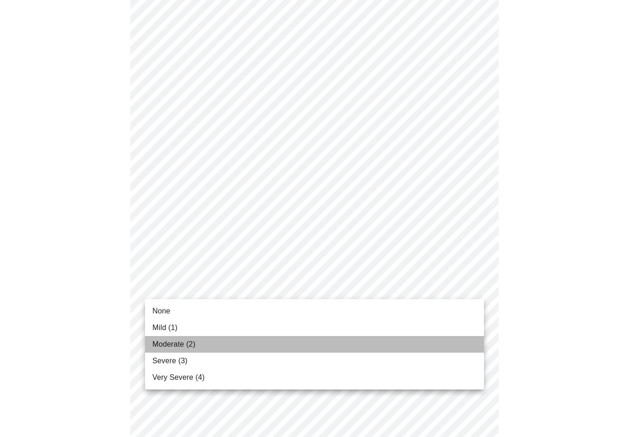
click at [179, 349] on span "Moderate (2)" at bounding box center [173, 344] width 43 height 11
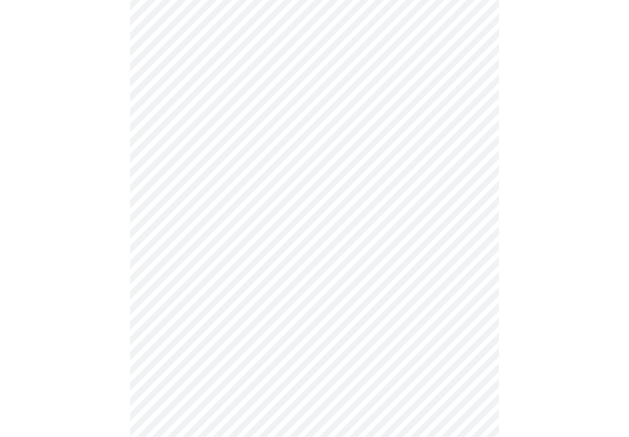
scroll to position [352, 0]
click at [463, 267] on body "MyMenopauseRx Intake Questions 3 / 13" at bounding box center [315, 225] width 622 height 1146
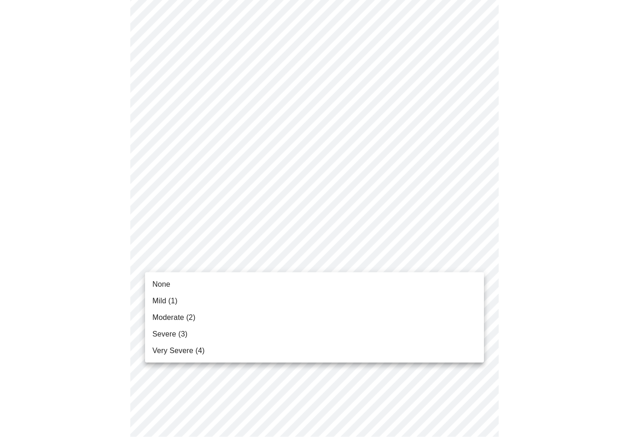
scroll to position [352, 0]
click at [187, 317] on span "Moderate (2)" at bounding box center [173, 317] width 43 height 11
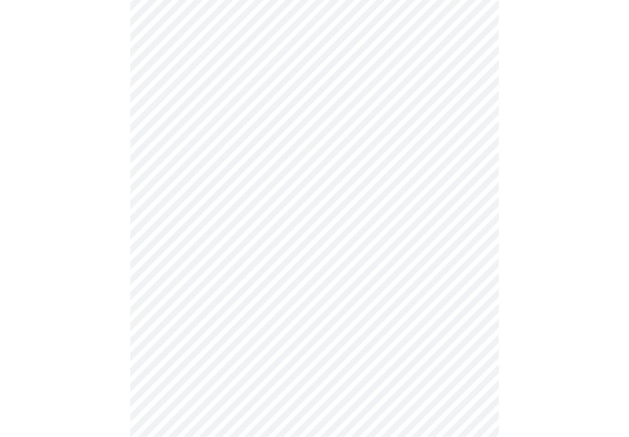
scroll to position [435, 0]
click at [464, 254] on body "MyMenopauseRx Intake Questions 3 / 13" at bounding box center [315, 135] width 622 height 1133
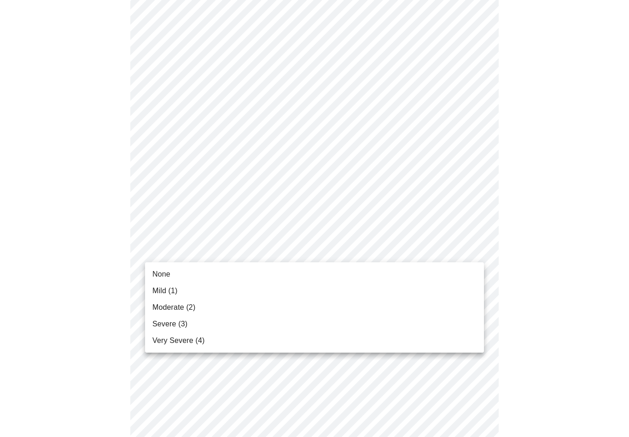
click at [173, 328] on span "Severe (3)" at bounding box center [169, 323] width 35 height 11
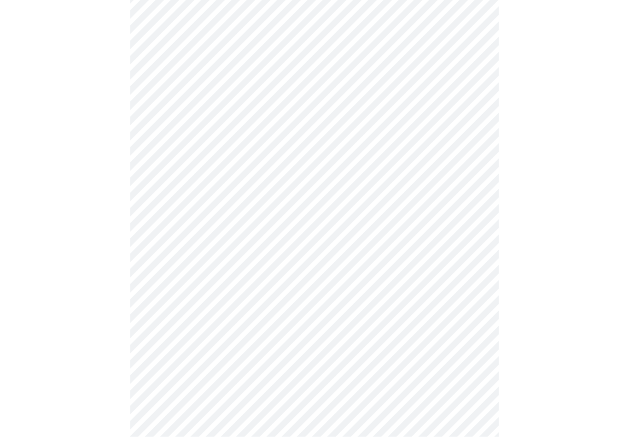
scroll to position [517, 0]
click at [471, 243] on body "MyMenopauseRx Intake Questions 3 / 13" at bounding box center [315, 46] width 622 height 1121
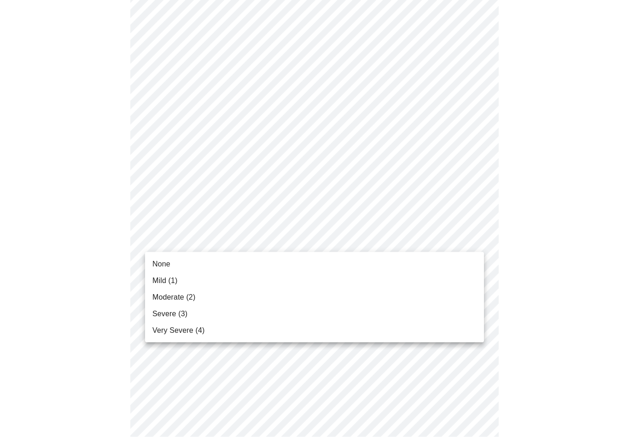
scroll to position [518, 0]
click at [170, 269] on li "None" at bounding box center [314, 264] width 339 height 17
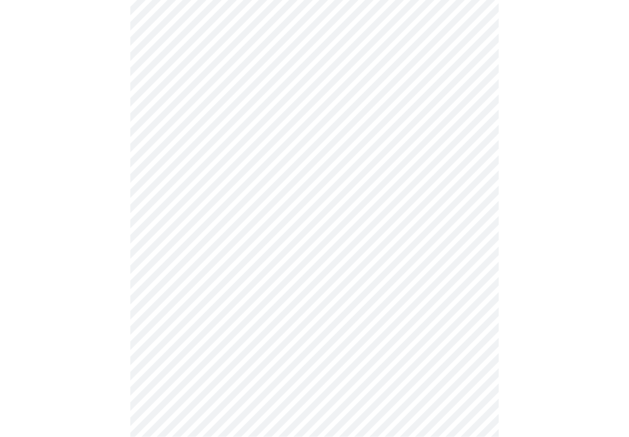
scroll to position [551, 0]
click at [467, 284] on body "MyMenopauseRx Intake Questions 3 / 13" at bounding box center [315, 7] width 622 height 1108
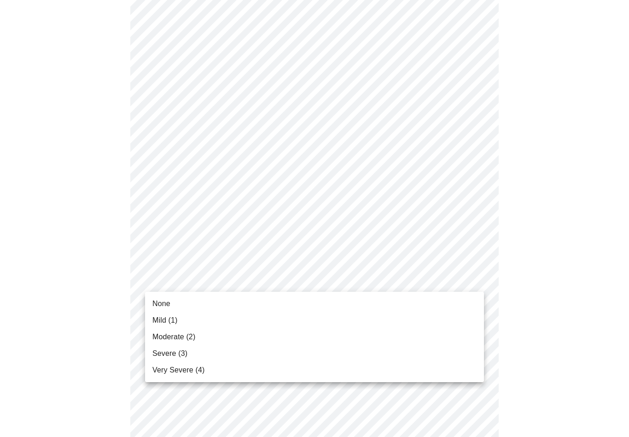
click at [178, 353] on span "Severe (3)" at bounding box center [169, 353] width 35 height 11
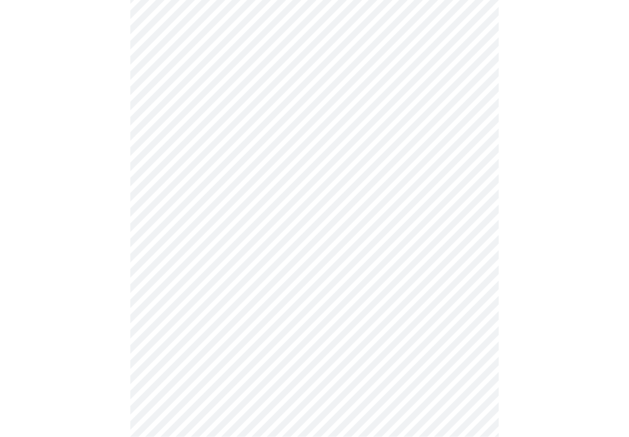
scroll to position [608, 0]
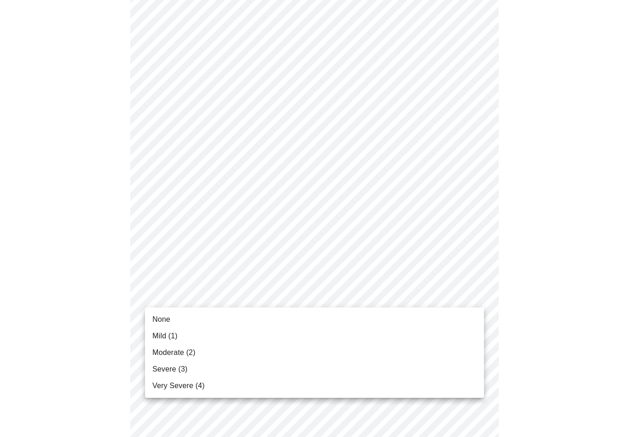
click at [181, 388] on span "Very Severe (4)" at bounding box center [178, 385] width 52 height 11
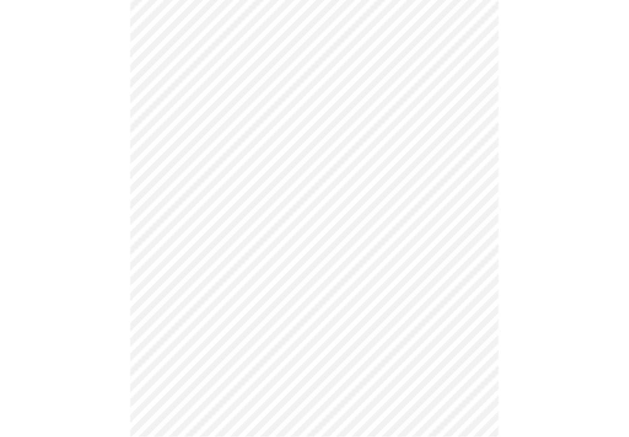
scroll to position [103, 0]
click at [470, 245] on body "MyMenopauseRx Intake Questions 3 / 13" at bounding box center [315, 443] width 622 height 1084
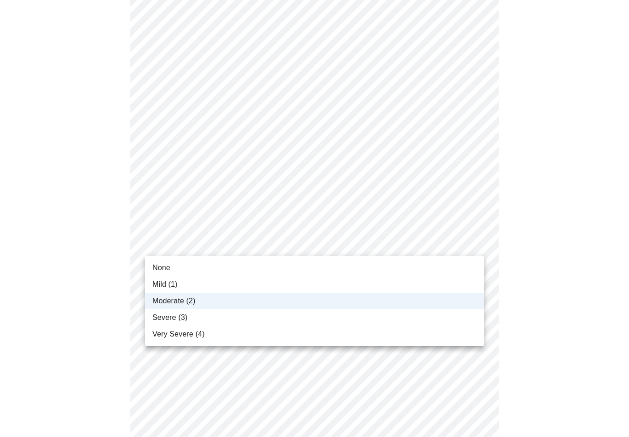
click at [281, 322] on li "Severe (3)" at bounding box center [314, 317] width 339 height 17
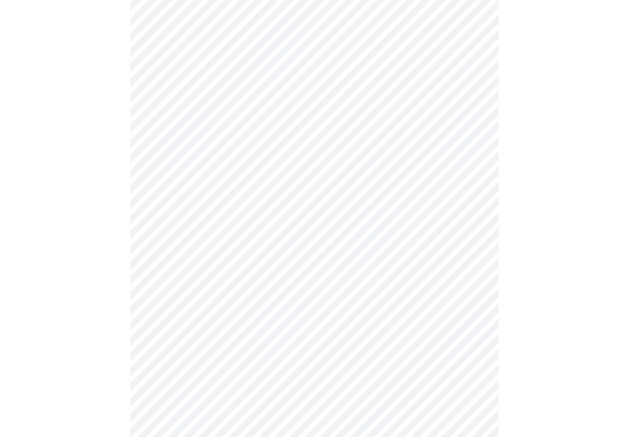
scroll to position [387, 0]
click at [471, 230] on body "MyMenopauseRx Intake Questions 3 / 13" at bounding box center [315, 159] width 622 height 1084
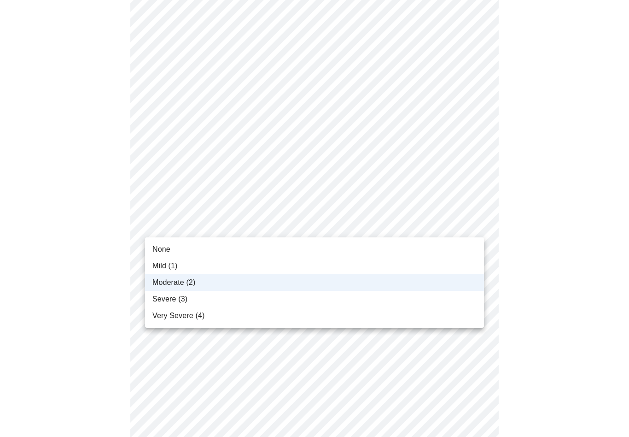
click at [460, 218] on div at bounding box center [314, 218] width 629 height 437
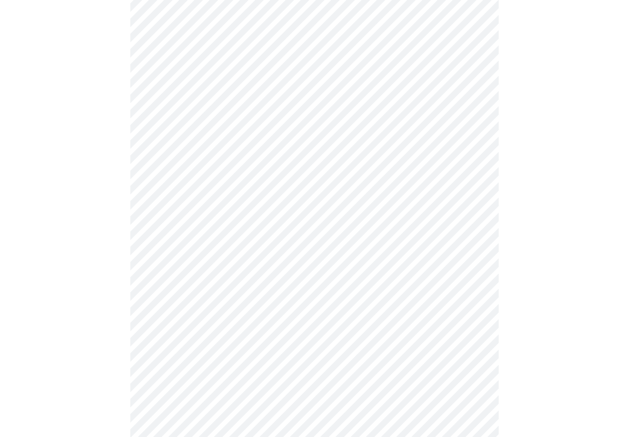
click at [444, 226] on body "MyMenopauseRx Intake Questions 3 / 13" at bounding box center [315, 159] width 622 height 1084
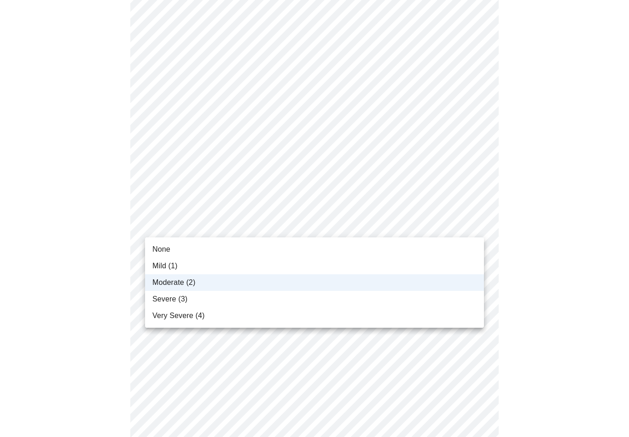
click at [560, 258] on div at bounding box center [314, 218] width 629 height 437
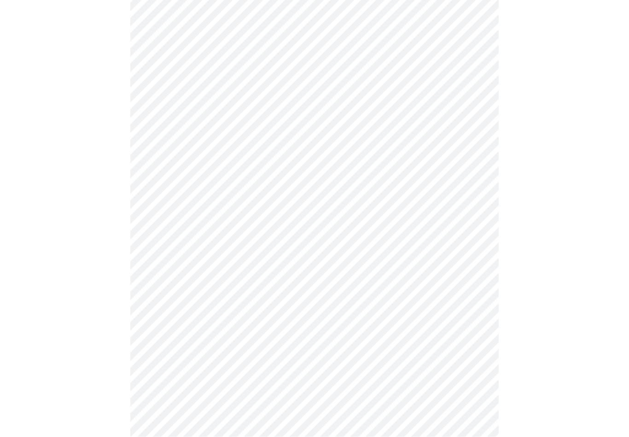
scroll to position [418, 0]
click at [472, 266] on body "MyMenopauseRx Intake Questions 3 / 13" at bounding box center [315, 127] width 622 height 1084
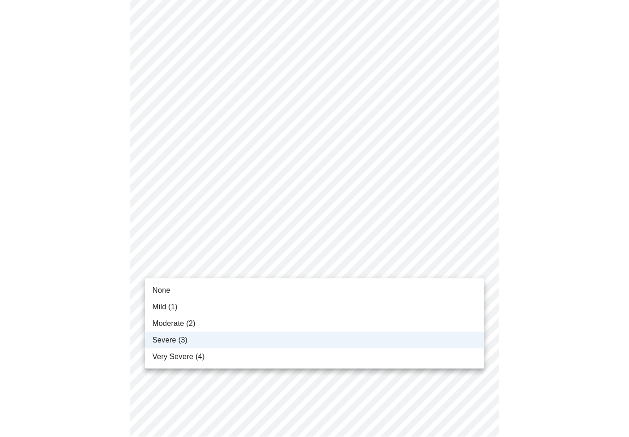
scroll to position [419, 0]
click at [228, 363] on li "Very Severe (4)" at bounding box center [314, 356] width 339 height 17
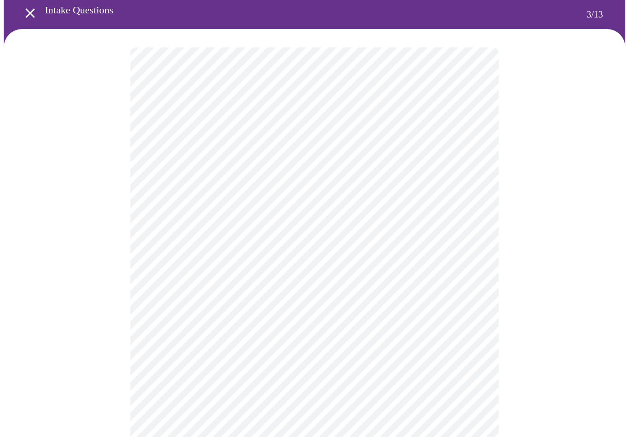
scroll to position [38, 0]
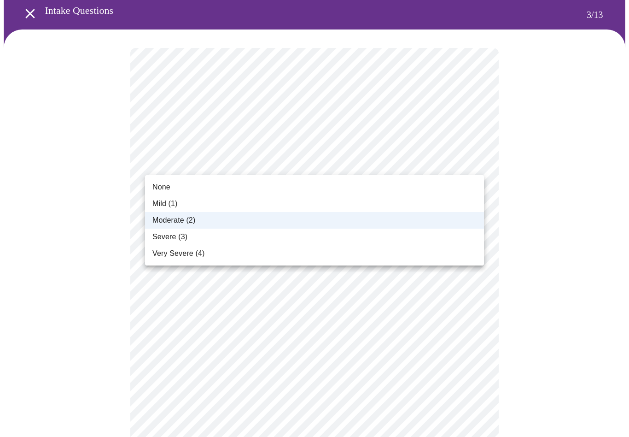
click at [342, 235] on li "Severe (3)" at bounding box center [314, 236] width 339 height 17
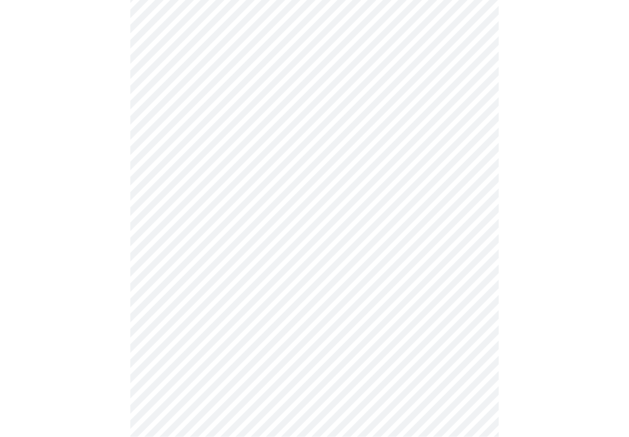
scroll to position [594, 0]
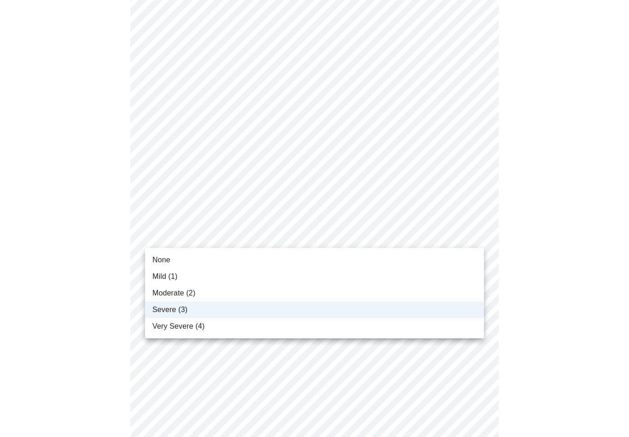
click at [281, 331] on li "Very Severe (4)" at bounding box center [314, 326] width 339 height 17
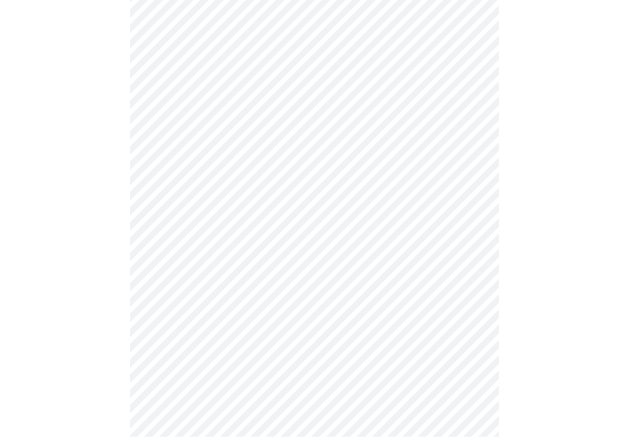
scroll to position [366, 0]
click at [468, 222] on body "MyMenopauseRx Intake Questions 4 / 13" at bounding box center [315, 100] width 622 height 927
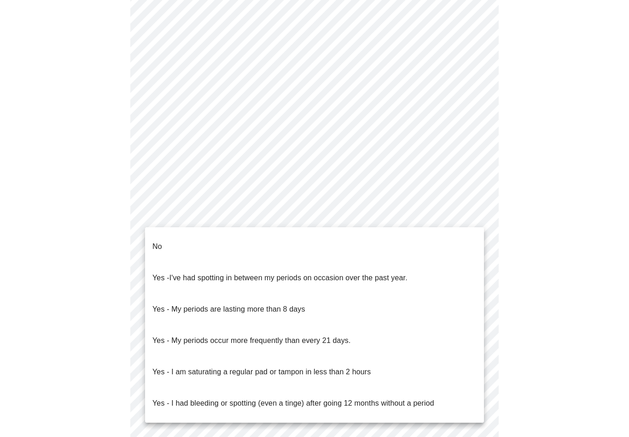
click at [265, 242] on li "No" at bounding box center [314, 246] width 339 height 31
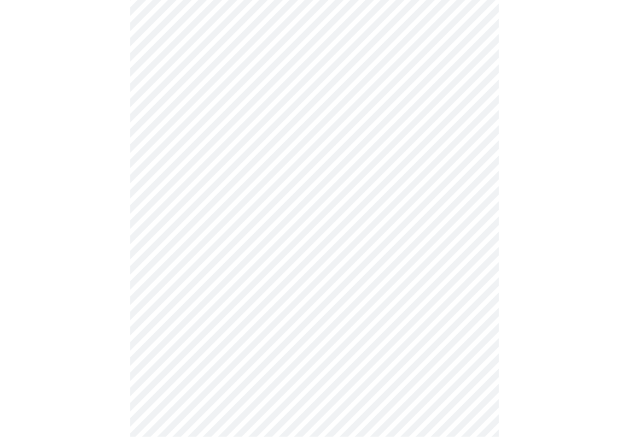
click at [449, 241] on body "MyMenopauseRx Intake Questions 4 / 13" at bounding box center [315, 51] width 622 height 922
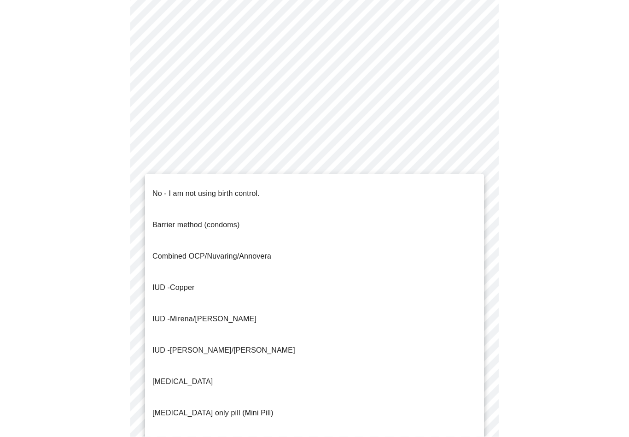
scroll to position [414, 0]
click at [245, 191] on p "No - I am not using birth control." at bounding box center [205, 193] width 107 height 11
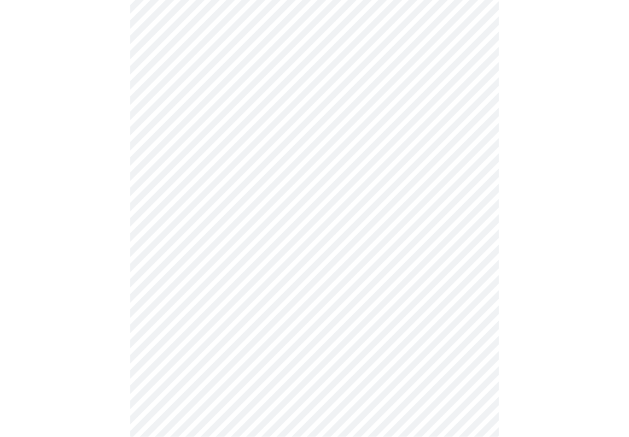
scroll to position [462, 0]
click at [482, 259] on body "MyMenopauseRx Intake Questions 4 / 13" at bounding box center [315, 0] width 622 height 917
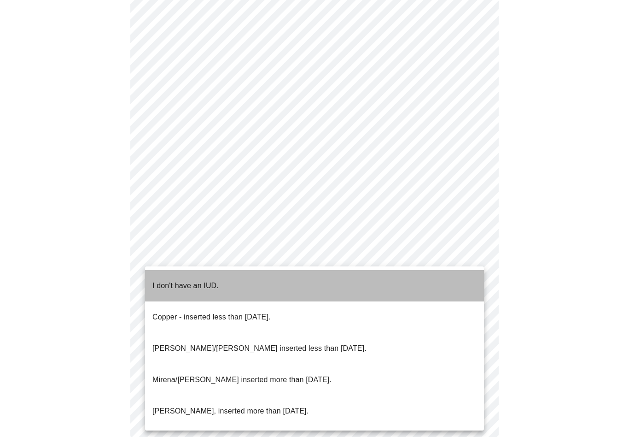
click at [213, 281] on p "I don't have an IUD." at bounding box center [185, 285] width 66 height 11
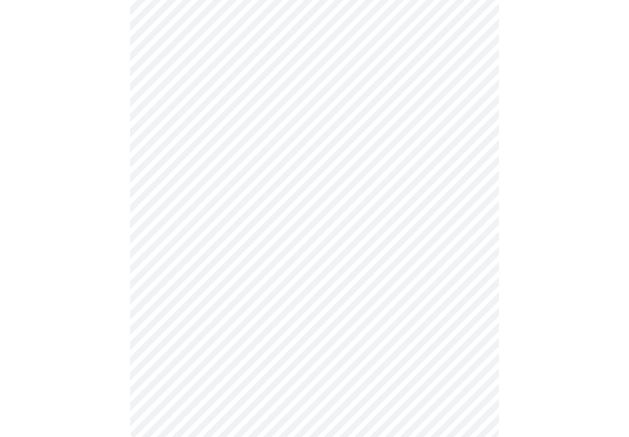
scroll to position [459, 0]
click at [469, 324] on body "MyMenopauseRx Intake Questions 4 / 13" at bounding box center [315, 0] width 622 height 912
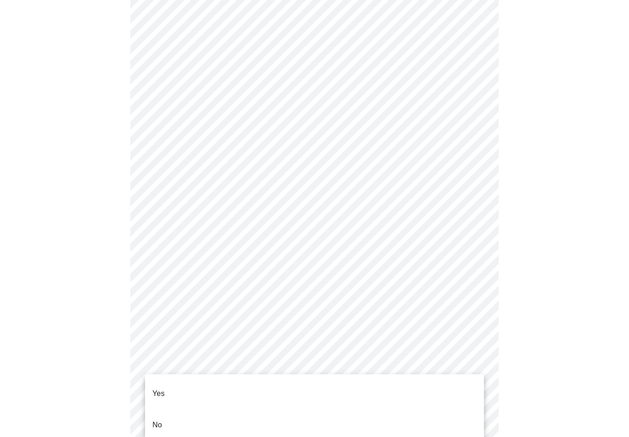
scroll to position [223, 0]
click at [166, 409] on li "No" at bounding box center [314, 424] width 339 height 31
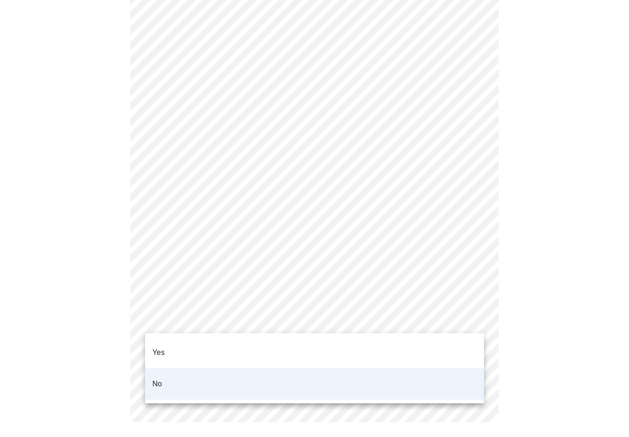
click at [196, 311] on div at bounding box center [314, 218] width 629 height 437
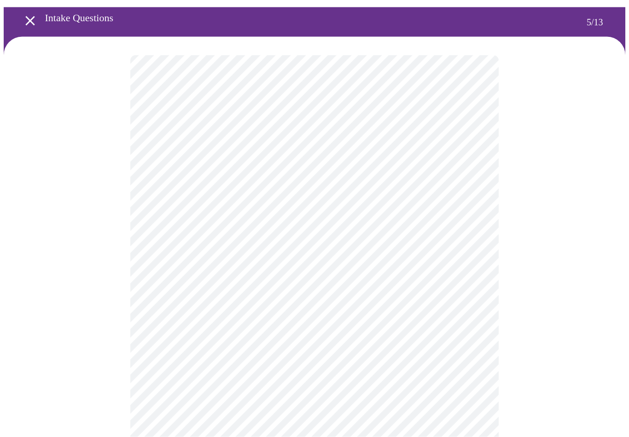
scroll to position [32, 0]
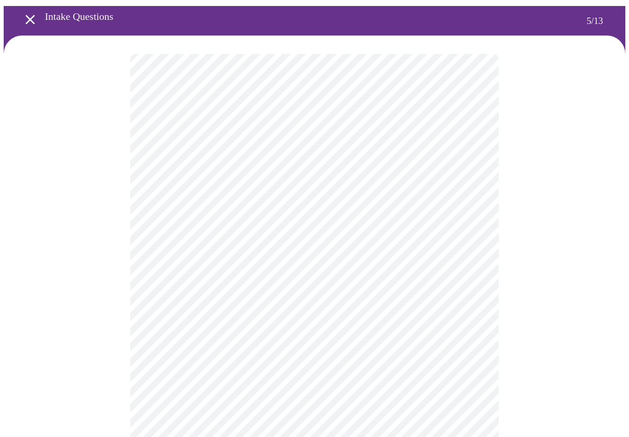
click at [459, 212] on body "MyMenopauseRx Intake Questions 5 / 13" at bounding box center [315, 343] width 622 height 745
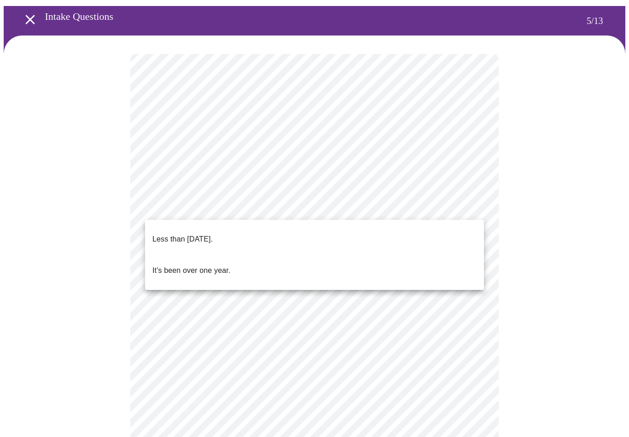
click at [213, 235] on p "Less than one year ago." at bounding box center [182, 239] width 60 height 11
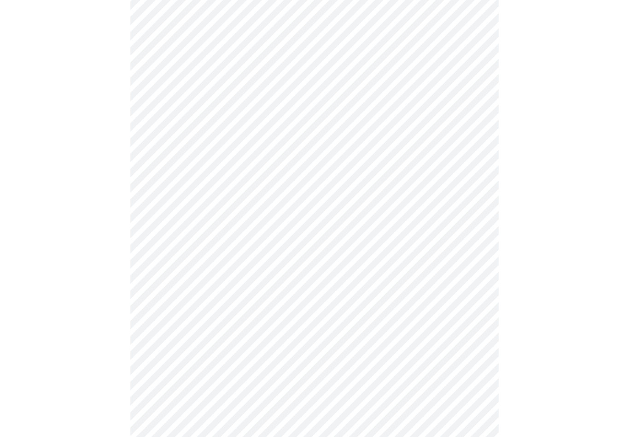
scroll to position [121, 0]
click at [411, 203] on body "MyMenopauseRx Intake Questions 5 / 13" at bounding box center [315, 253] width 622 height 740
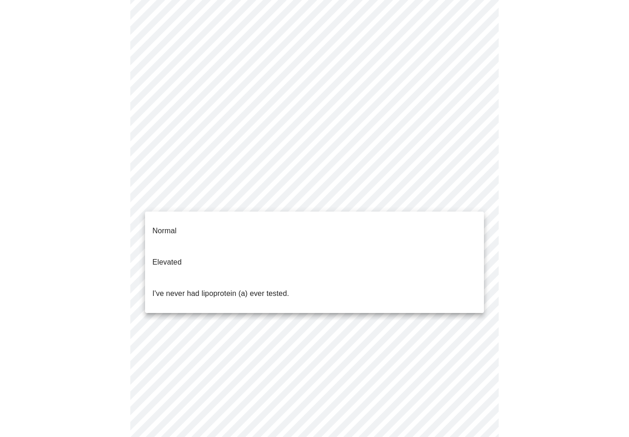
click at [167, 227] on p "Normal" at bounding box center [164, 230] width 24 height 11
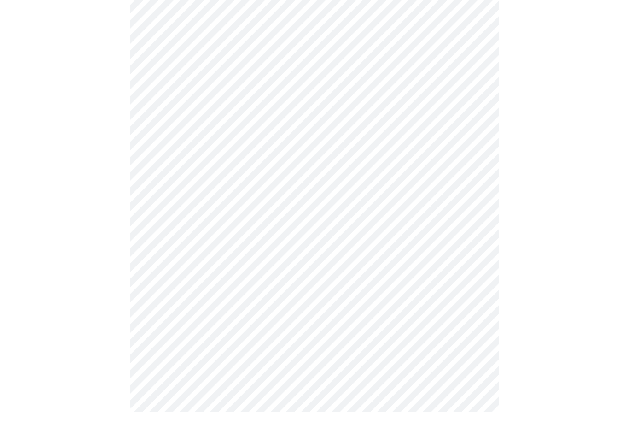
scroll to position [0, 0]
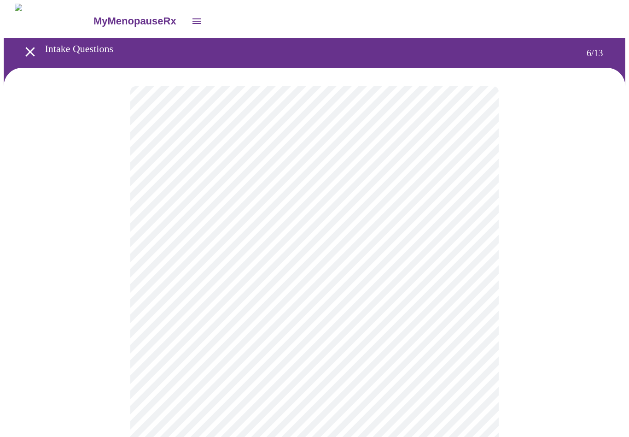
click at [177, 269] on body "MyMenopauseRx Intake Questions 6 / 13" at bounding box center [315, 249] width 622 height 491
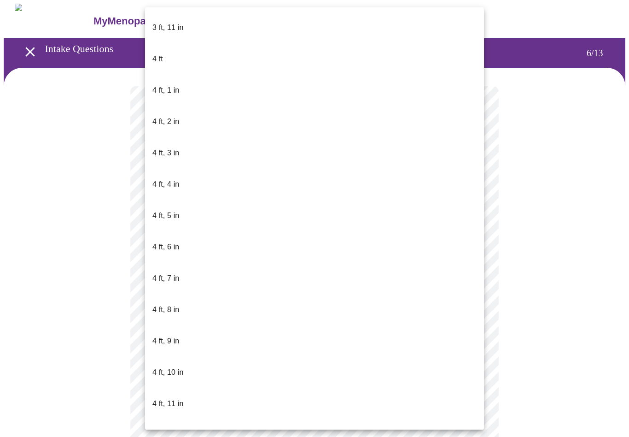
scroll to position [345, 0]
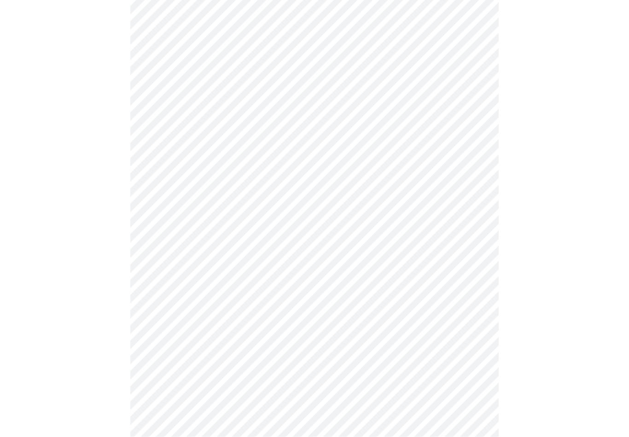
scroll to position [2346, 0]
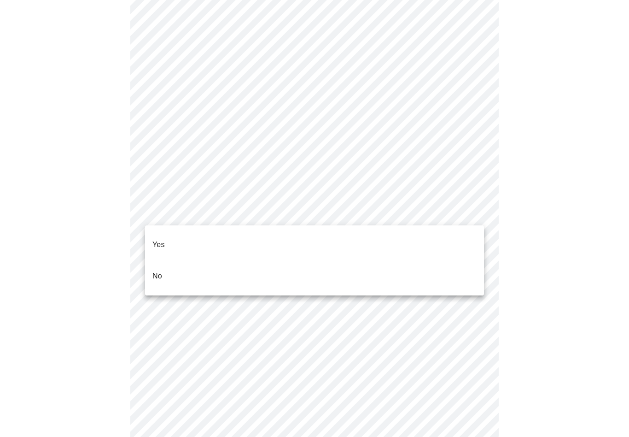
click at [178, 264] on li "No" at bounding box center [314, 275] width 339 height 31
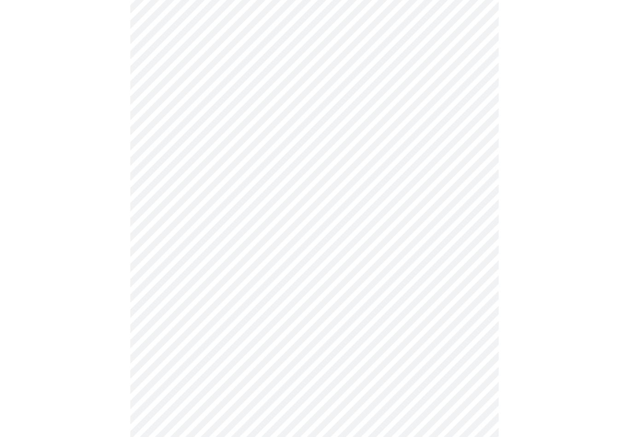
scroll to position [446, 0]
click at [450, 332] on body "MyMenopauseRx Intake Questions 8 / 13" at bounding box center [315, 6] width 622 height 899
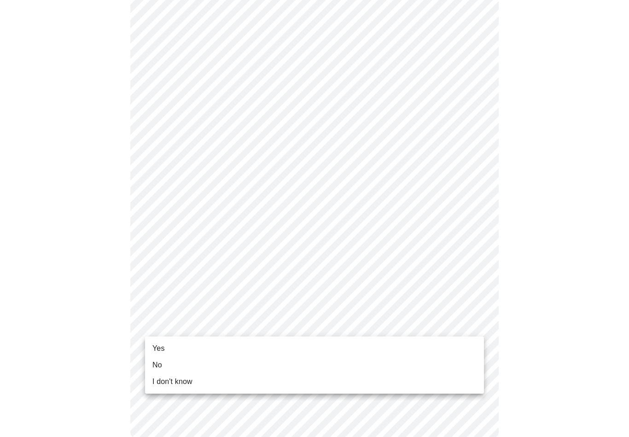
click at [172, 352] on li "Yes" at bounding box center [314, 348] width 339 height 17
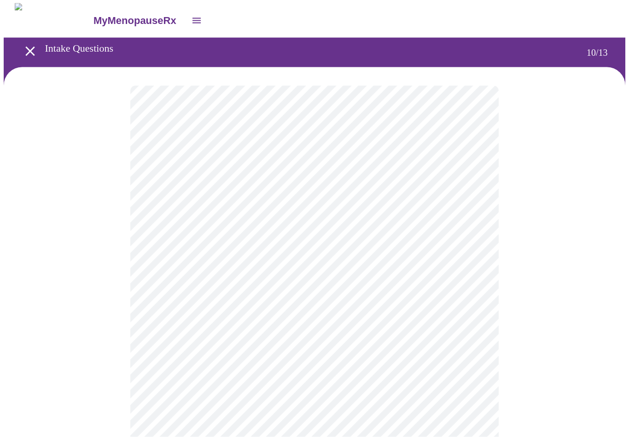
scroll to position [0, 0]
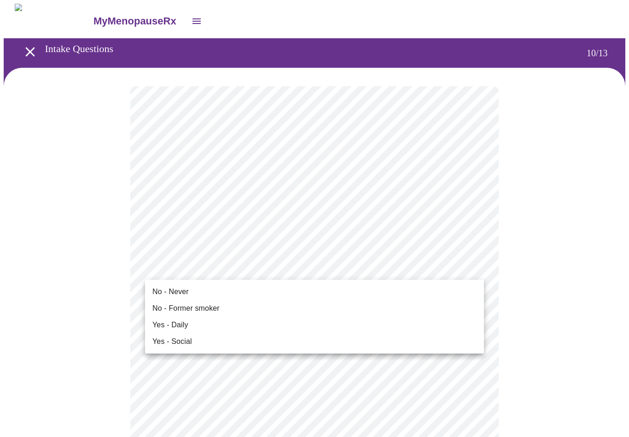
click at [180, 293] on span "No - Never" at bounding box center [170, 291] width 36 height 11
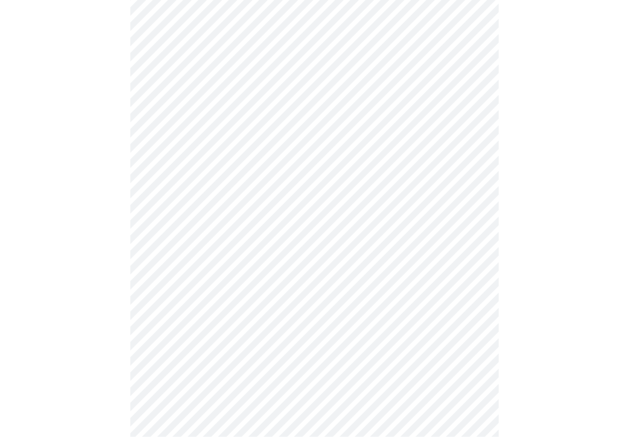
scroll to position [718, 0]
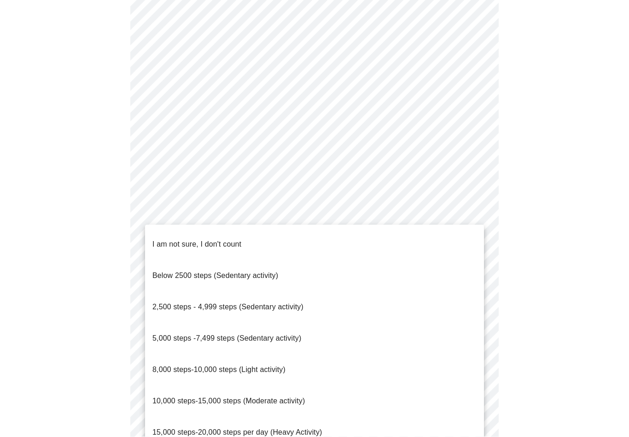
scroll to position [719, 0]
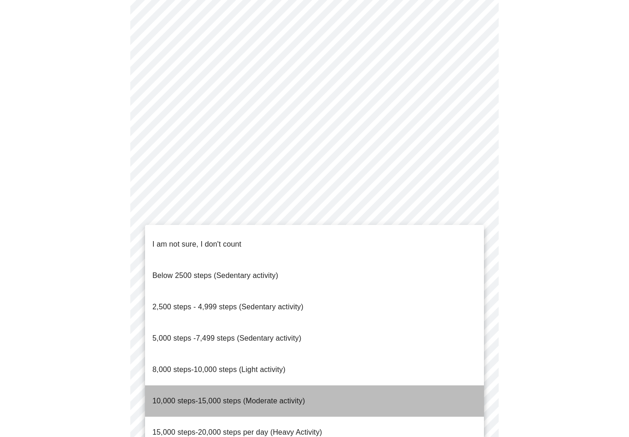
click at [224, 397] on span "10,000 steps-15,000 steps (Moderate activity)" at bounding box center [228, 401] width 152 height 8
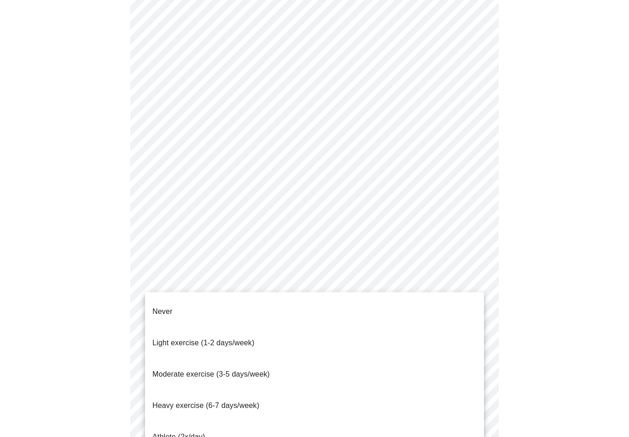
click at [243, 370] on span "Moderate exercise (3-5 days/week)" at bounding box center [210, 374] width 117 height 8
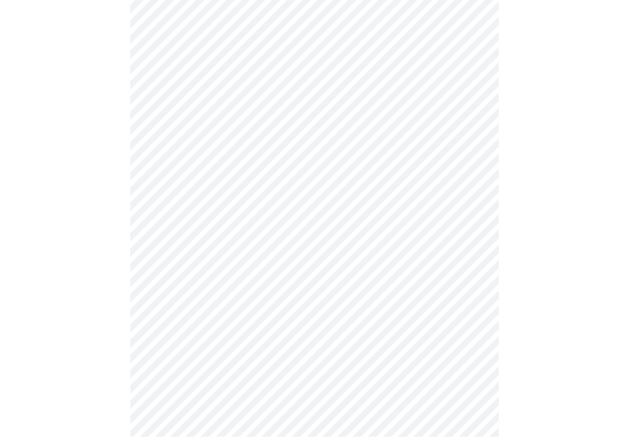
scroll to position [742, 0]
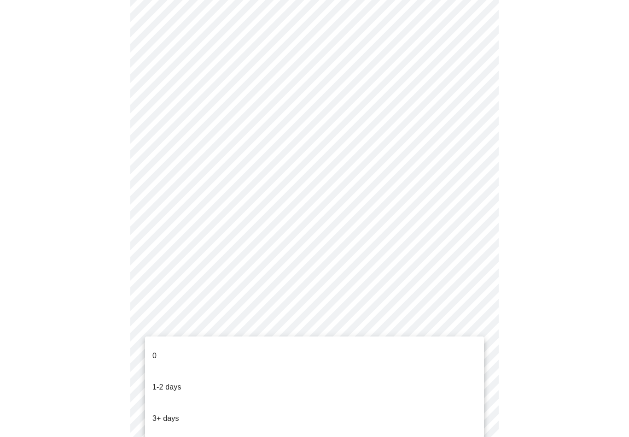
click at [175, 413] on p "3+ days" at bounding box center [165, 418] width 27 height 11
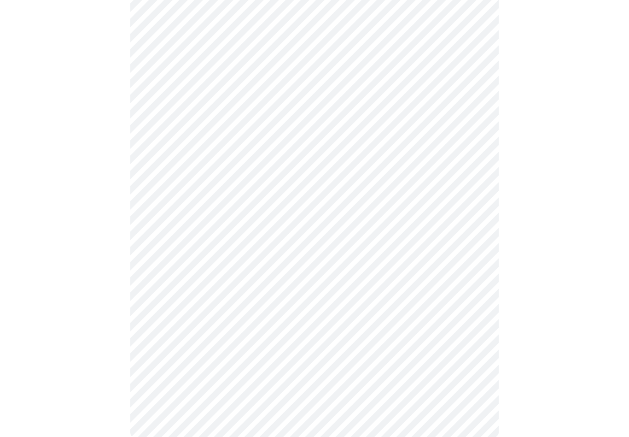
scroll to position [0, 0]
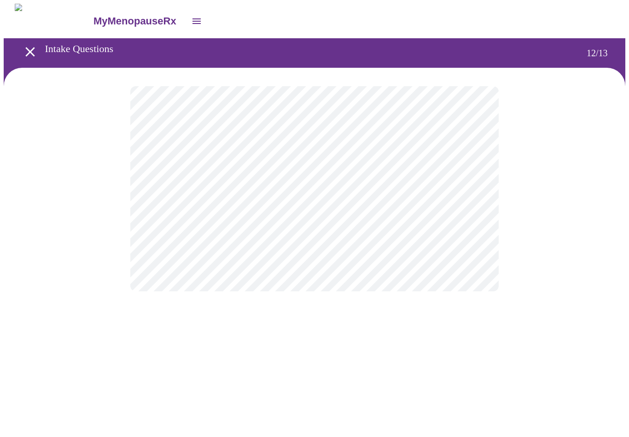
click at [460, 194] on body "MyMenopauseRx Intake Questions 12 / 13" at bounding box center [315, 157] width 622 height 306
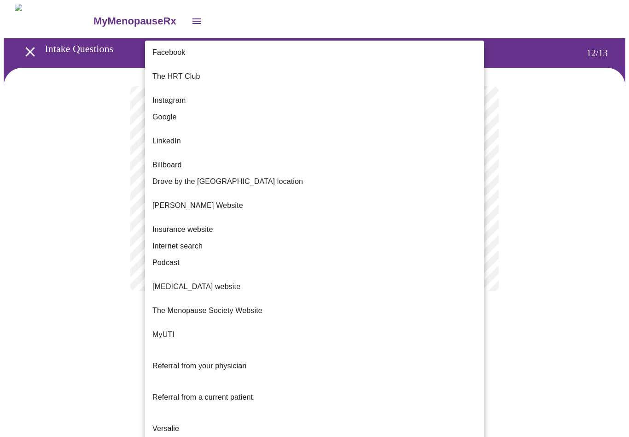
click at [174, 111] on span "Google" at bounding box center [164, 116] width 24 height 11
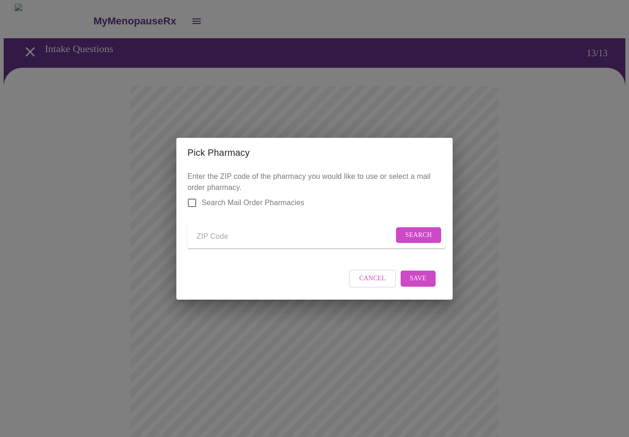
click at [228, 236] on input "Send a message to your care team" at bounding box center [295, 236] width 197 height 15
type input "30132"
click at [407, 236] on span "Search" at bounding box center [418, 235] width 27 height 12
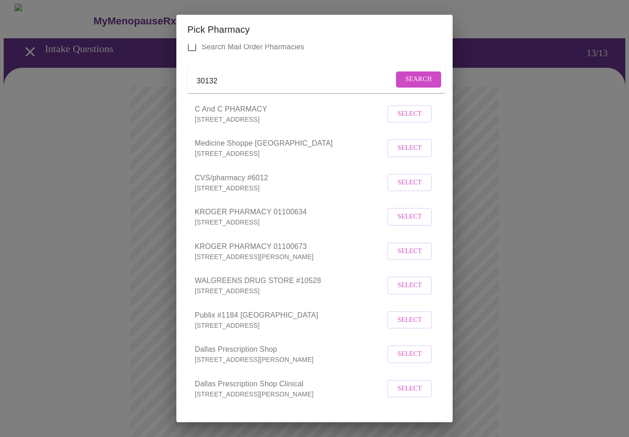
scroll to position [33, 0]
click at [415, 188] on span "Select" at bounding box center [410, 182] width 24 height 12
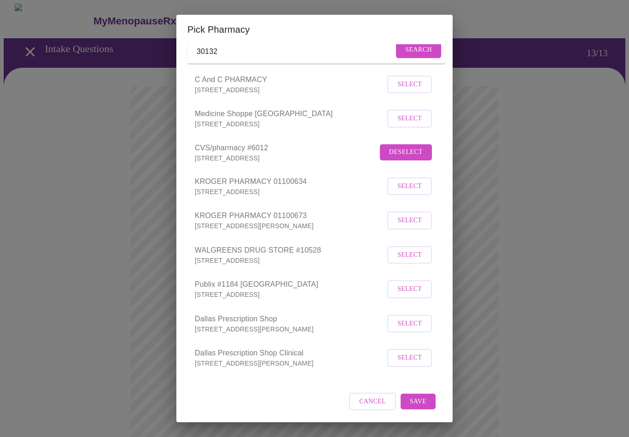
scroll to position [73, 0]
click at [427, 403] on button "Save" at bounding box center [418, 401] width 35 height 16
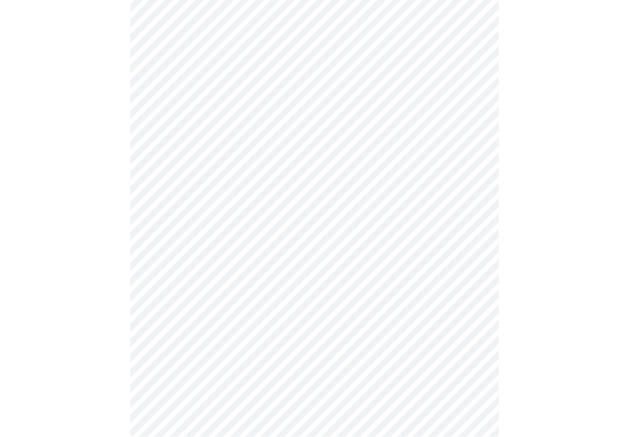
scroll to position [249, 0]
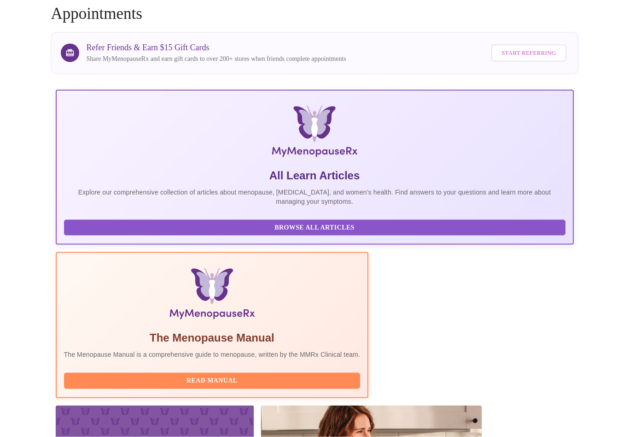
scroll to position [73, 0]
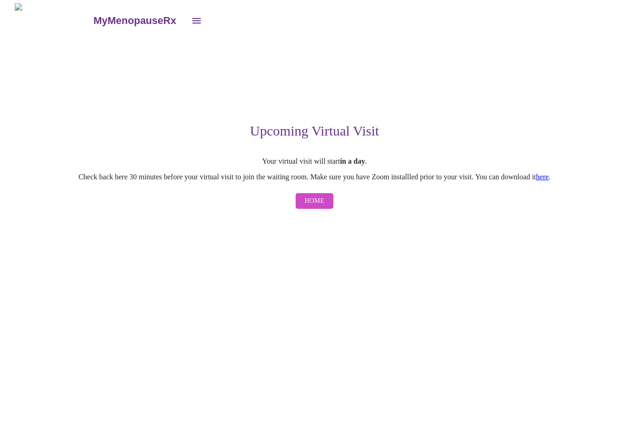
scroll to position [0, 0]
click at [316, 204] on span "Home" at bounding box center [315, 202] width 20 height 12
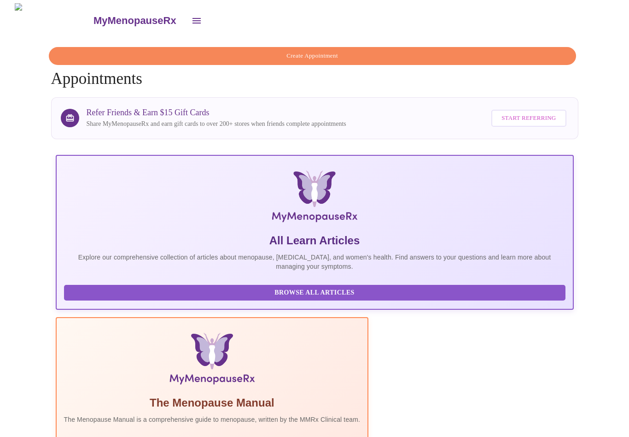
click at [191, 20] on icon "open drawer" at bounding box center [196, 20] width 11 height 11
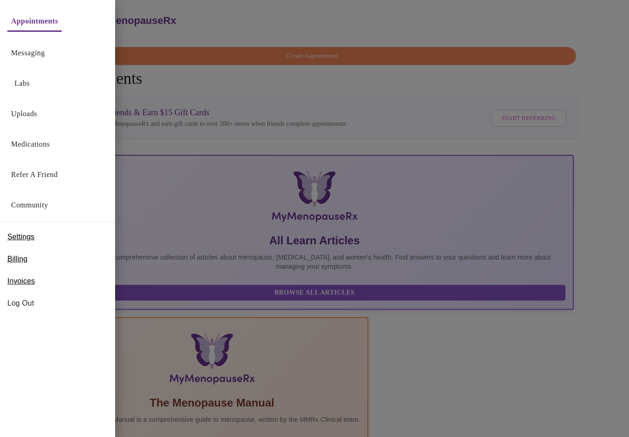
click at [23, 263] on span "Billing" at bounding box center [17, 258] width 20 height 11
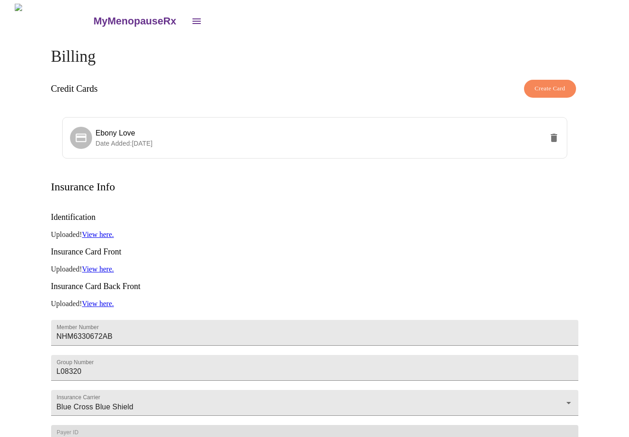
click at [186, 28] on button "open drawer" at bounding box center [197, 21] width 22 height 22
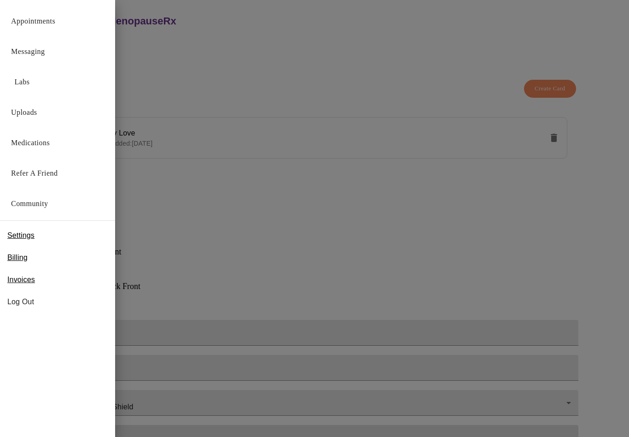
click at [30, 86] on link "Labs" at bounding box center [22, 82] width 15 height 13
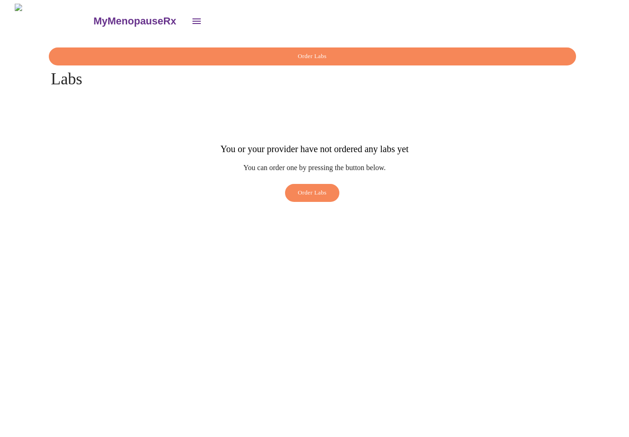
click at [191, 19] on icon "open drawer" at bounding box center [196, 21] width 11 height 11
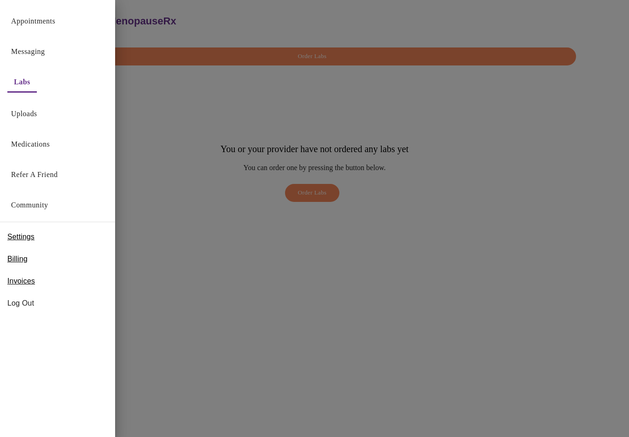
click at [24, 265] on link "Billing" at bounding box center [17, 259] width 20 height 15
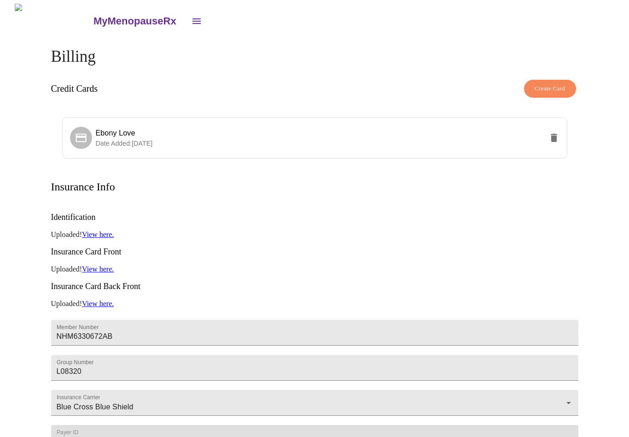
click at [186, 24] on button "open drawer" at bounding box center [197, 21] width 22 height 22
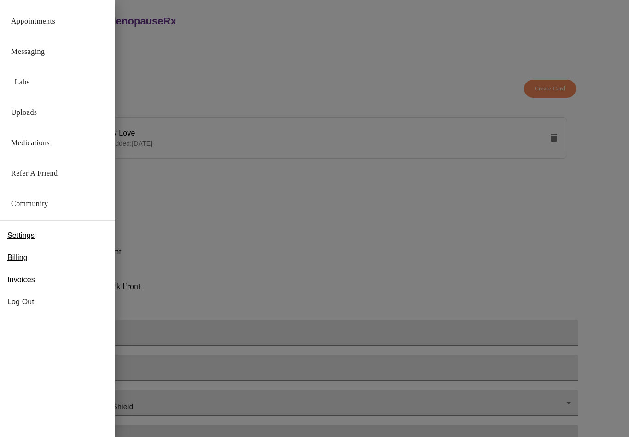
click at [41, 283] on div "Invoices" at bounding box center [57, 280] width 115 height 22
click at [45, 50] on link "Messaging" at bounding box center [28, 51] width 34 height 13
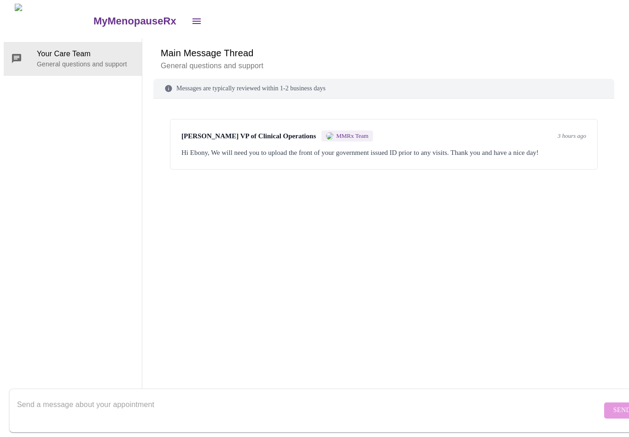
click at [191, 19] on icon "open drawer" at bounding box center [196, 21] width 11 height 11
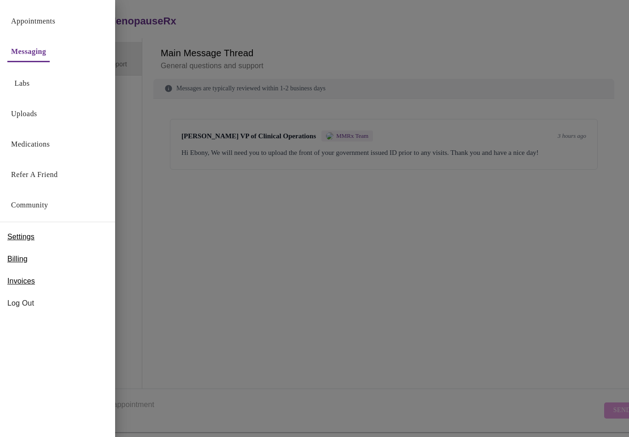
click at [44, 23] on link "Appointments" at bounding box center [33, 21] width 44 height 13
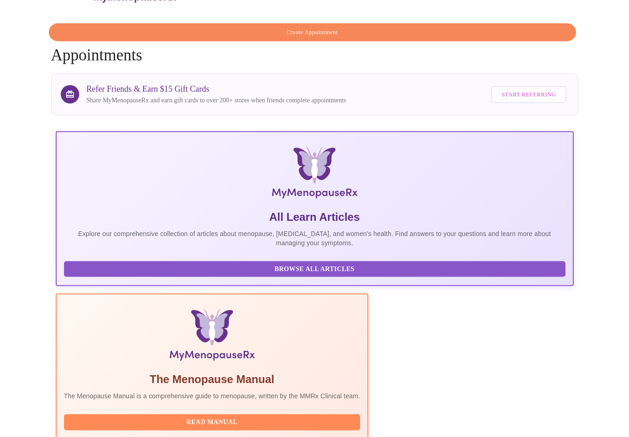
scroll to position [73, 0]
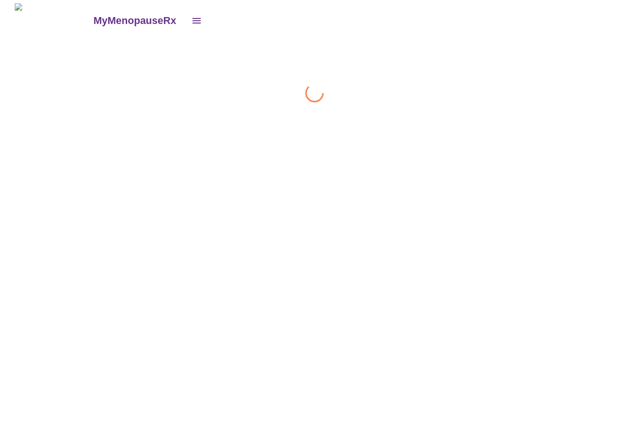
scroll to position [0, 0]
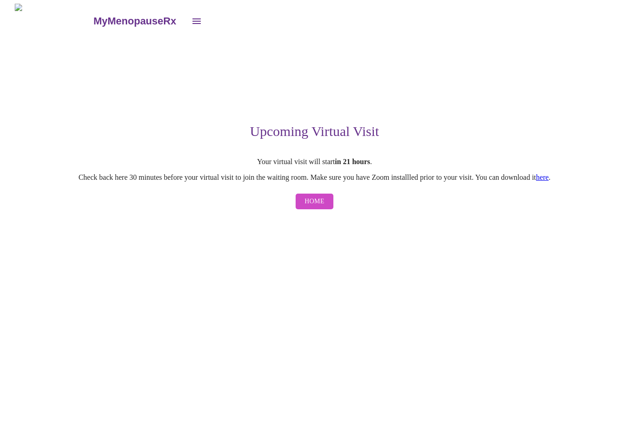
click at [317, 210] on button "Home" at bounding box center [315, 201] width 38 height 16
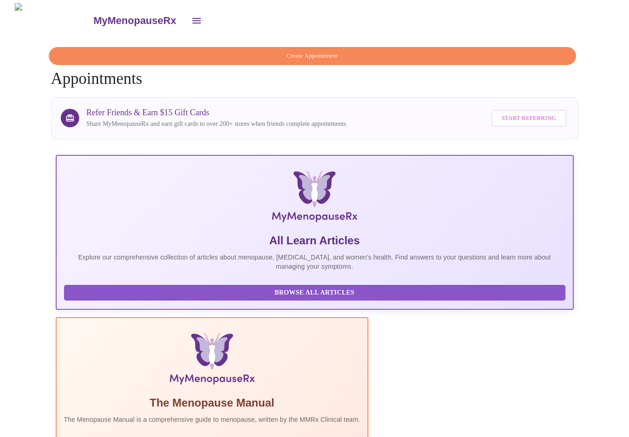
click at [191, 21] on icon "open drawer" at bounding box center [196, 20] width 11 height 11
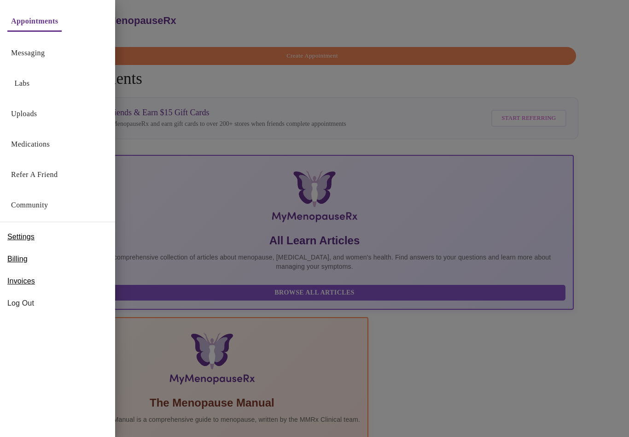
click at [35, 308] on span "Log Out" at bounding box center [57, 303] width 100 height 11
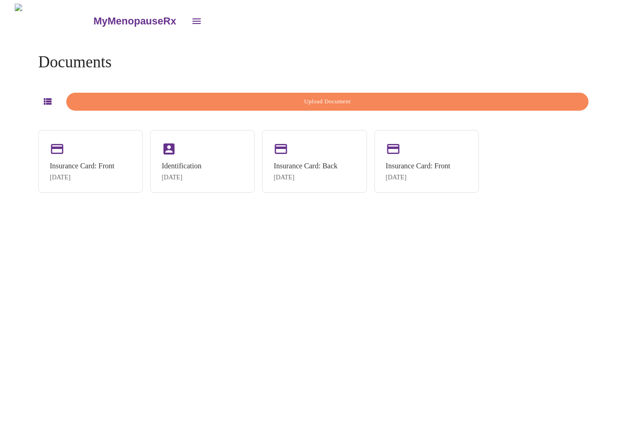
click at [201, 164] on div "Identification" at bounding box center [182, 166] width 40 height 8
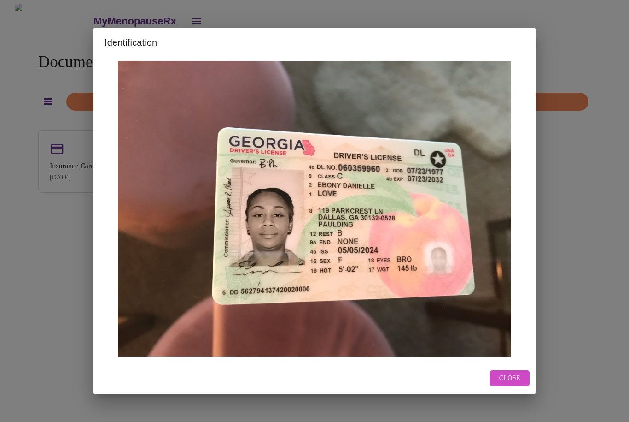
click at [517, 384] on span "Close" at bounding box center [509, 378] width 21 height 12
